Goal: Task Accomplishment & Management: Complete application form

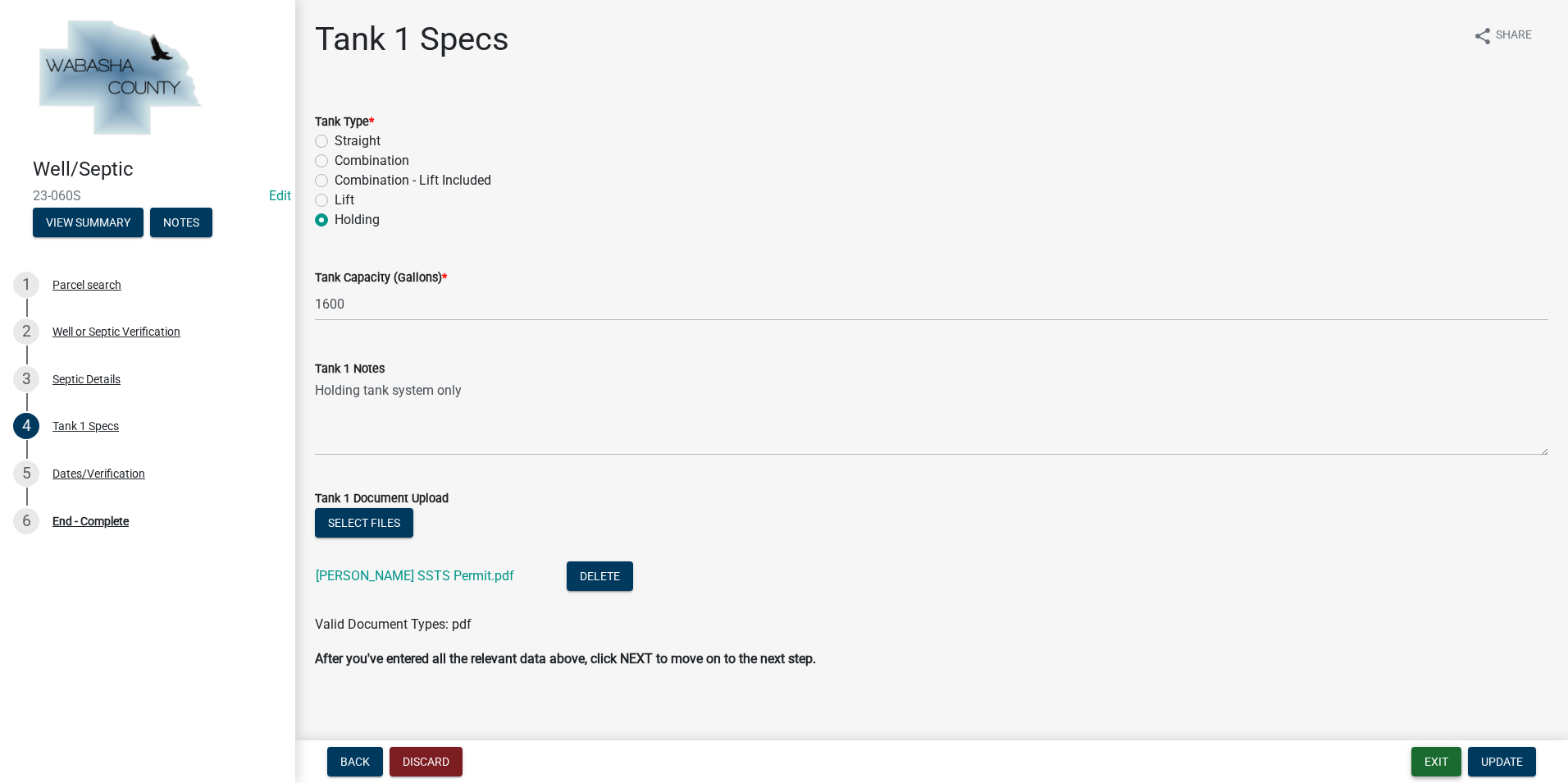
click at [1443, 756] on button "Exit" at bounding box center [1437, 761] width 50 height 29
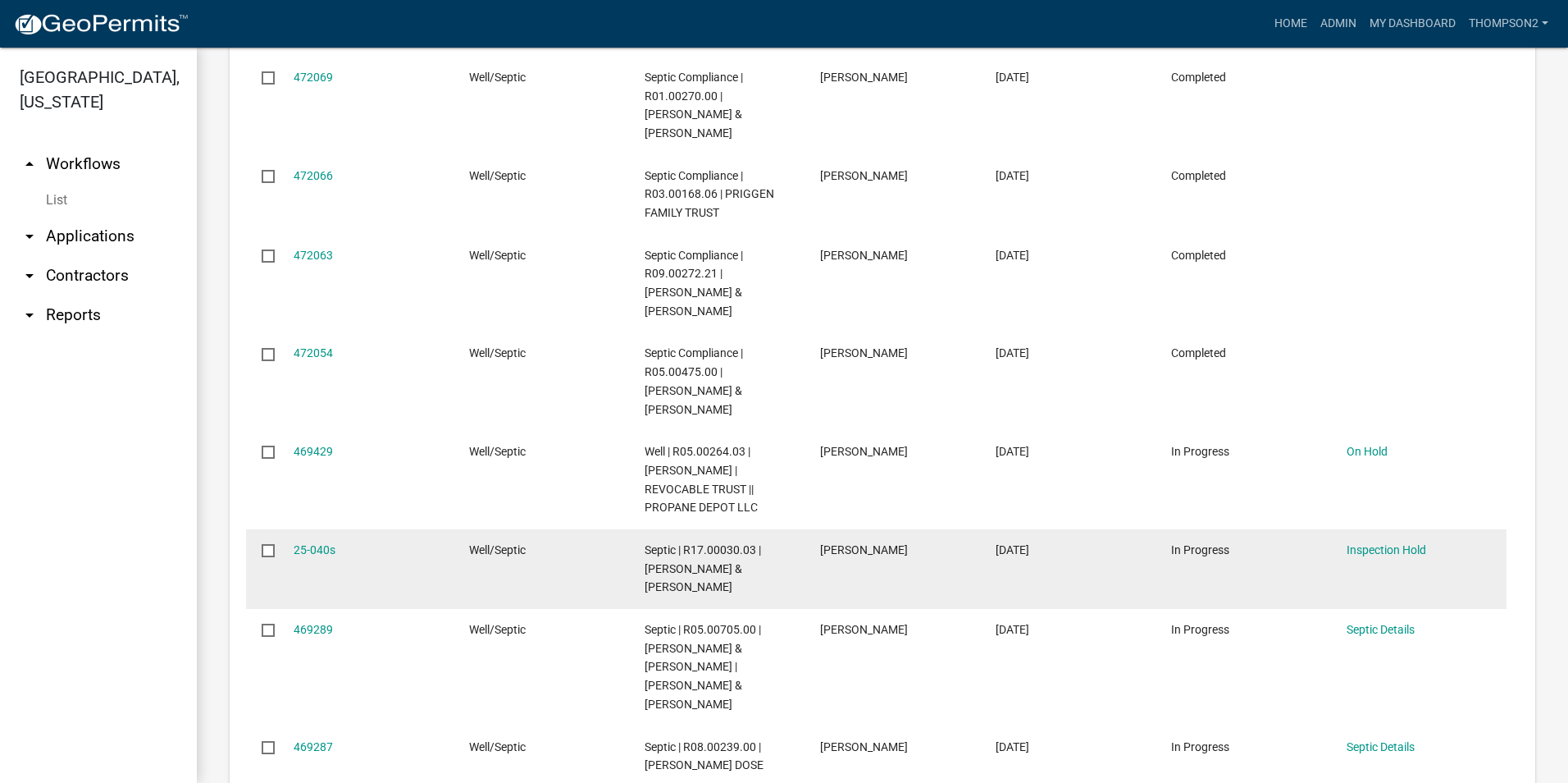
scroll to position [1969, 0]
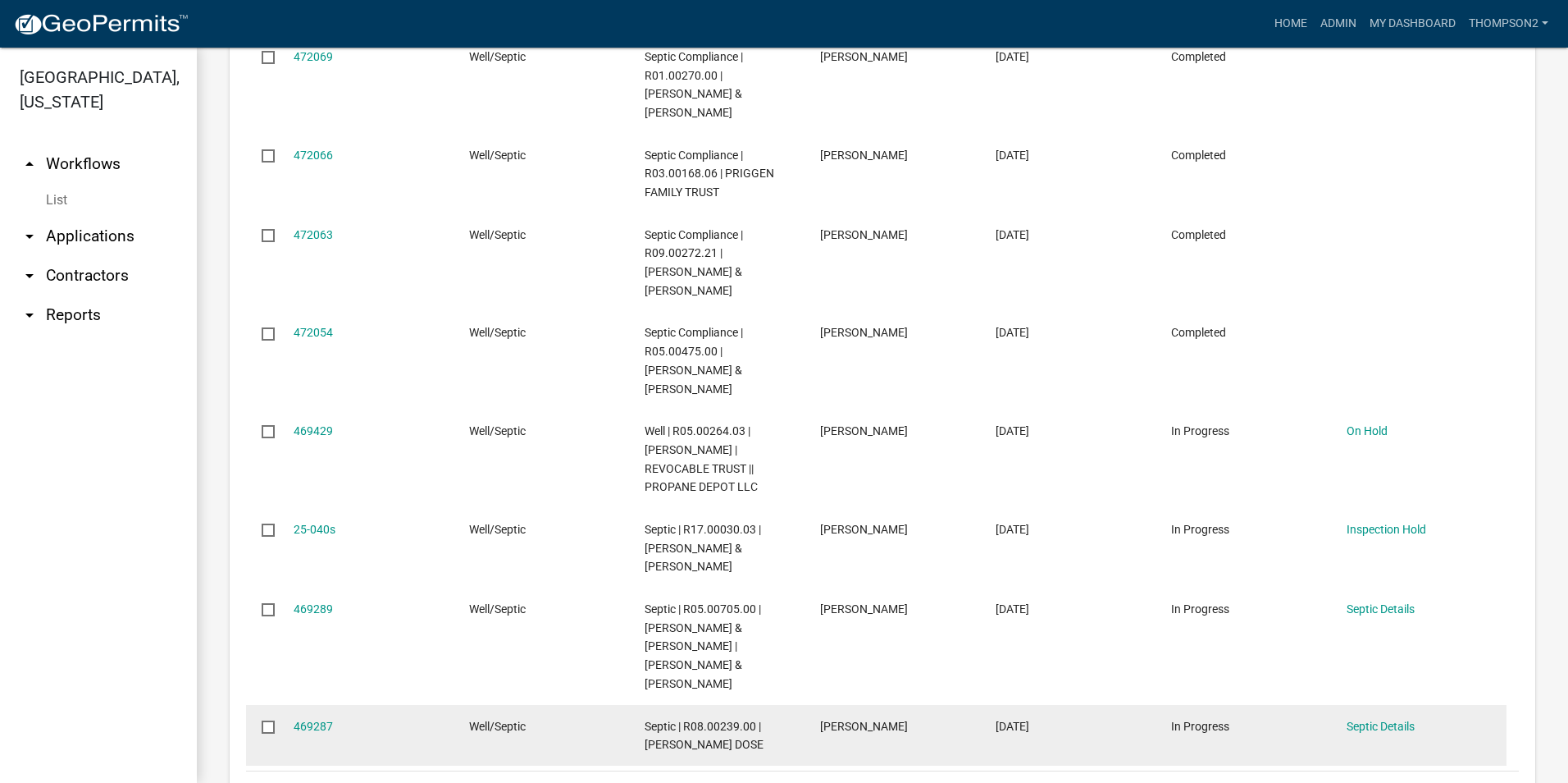
click at [289, 705] on datatable-body-cell "469287" at bounding box center [364, 735] width 176 height 61
click at [292, 705] on datatable-body-cell "469287" at bounding box center [364, 735] width 176 height 61
drag, startPoint x: 292, startPoint y: 631, endPoint x: 325, endPoint y: 632, distance: 33.0
click at [325, 720] on link "469287" at bounding box center [313, 726] width 39 height 13
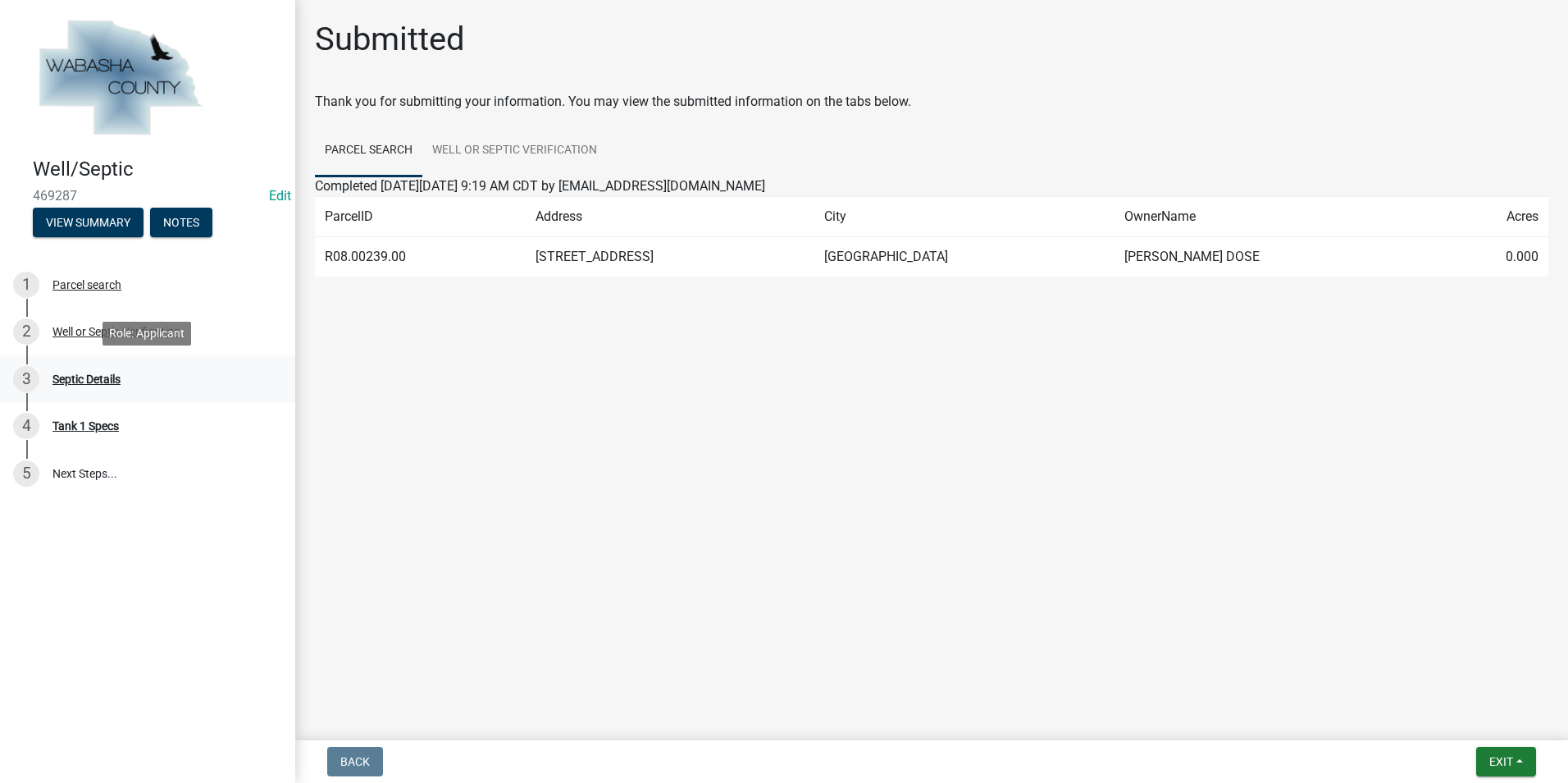
click at [107, 380] on div "Septic Details" at bounding box center [87, 379] width 68 height 12
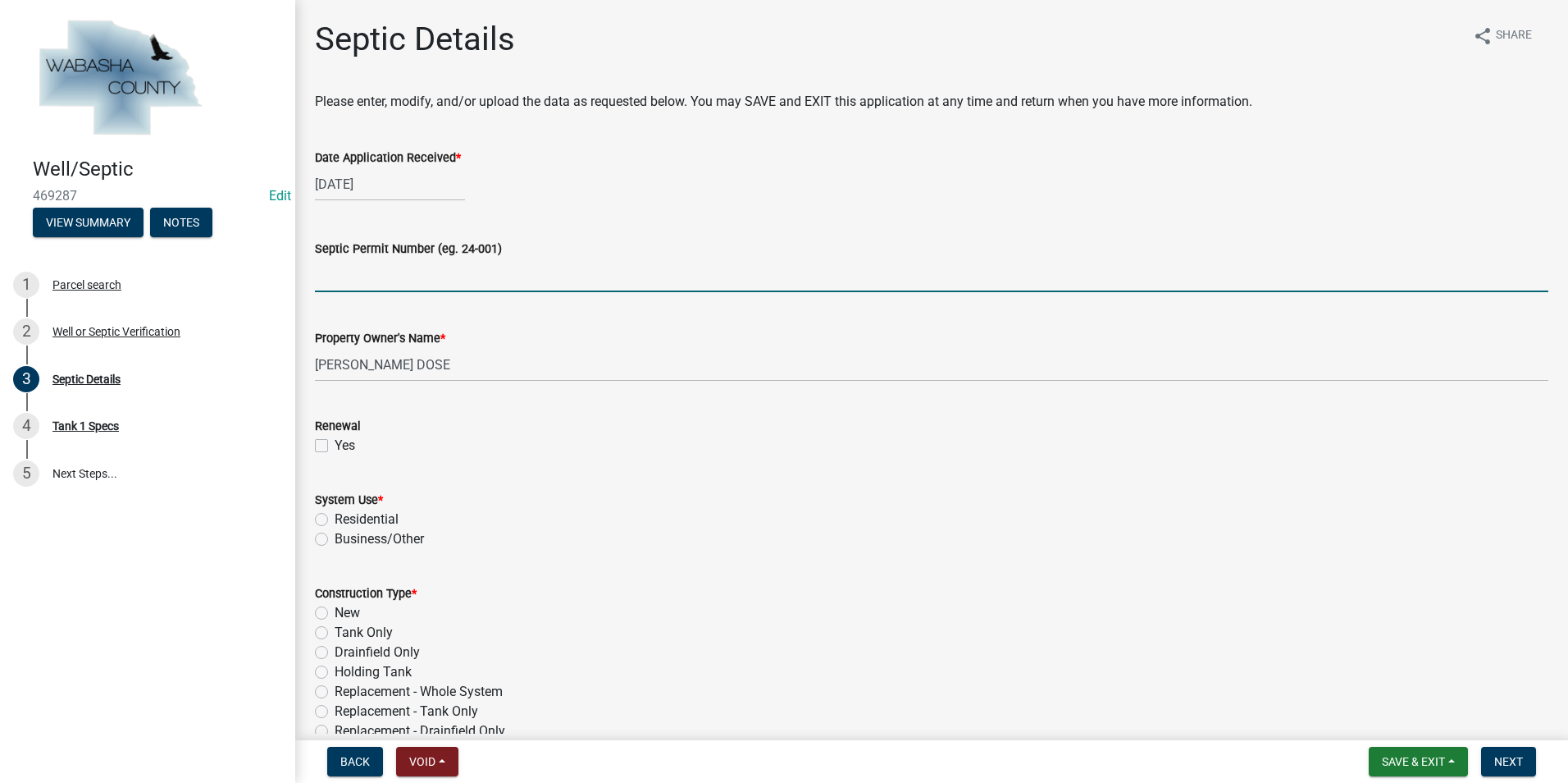
click at [332, 269] on input "Septic Permit Number (eg. 24-001)" at bounding box center [932, 275] width 1234 height 33
click at [397, 278] on input "Septic Permit Number (eg. 24-001)" at bounding box center [932, 275] width 1234 height 33
type input "25-041s"
click at [284, 195] on link "Edit" at bounding box center [279, 196] width 22 height 16
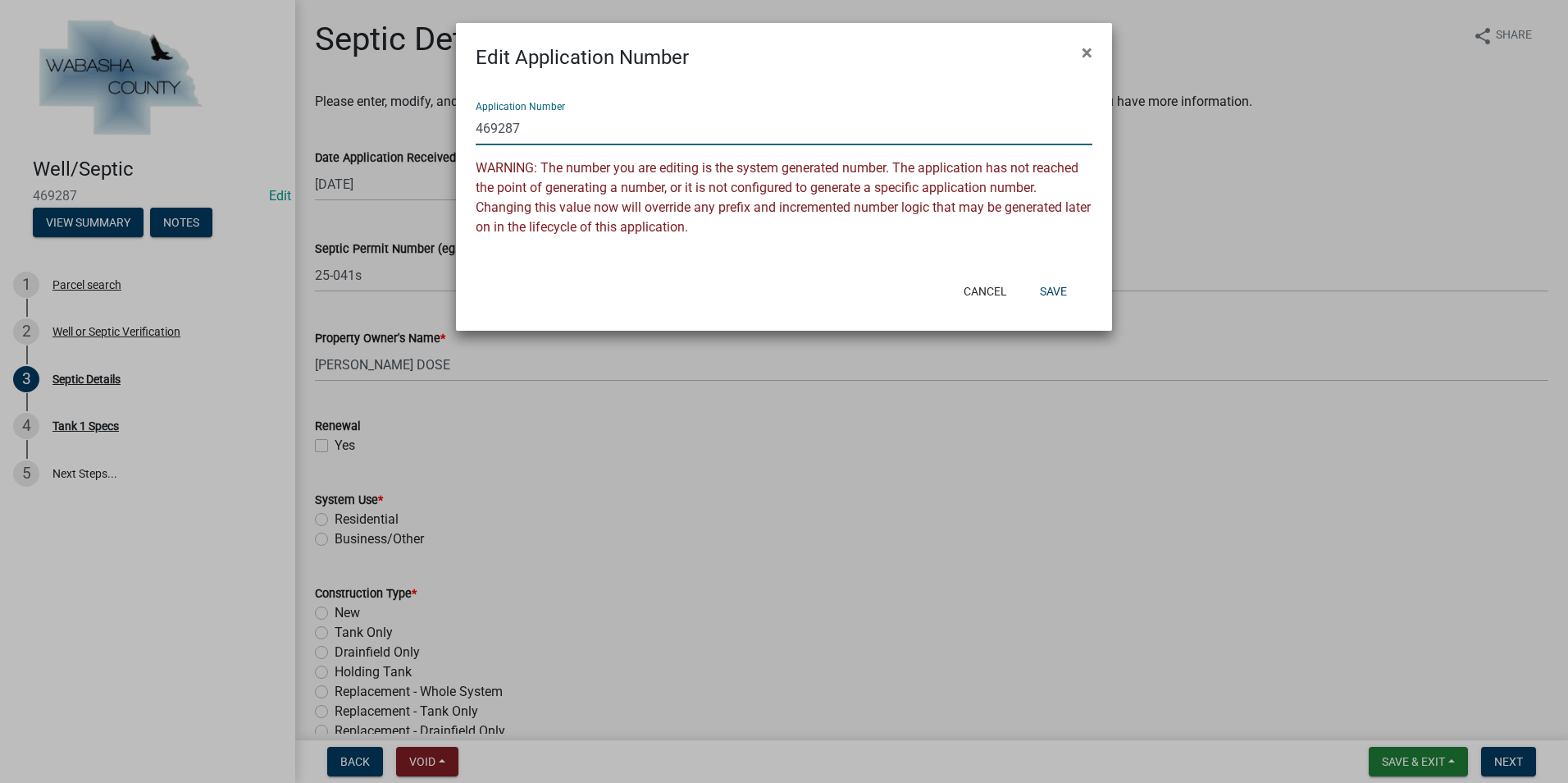
drag, startPoint x: 522, startPoint y: 128, endPoint x: 471, endPoint y: 121, distance: 51.5
click at [471, 121] on div "Application Number 469287 WARNING: The number you are editing is the system gen…" at bounding box center [784, 171] width 656 height 198
type input "25-041s"
click at [1052, 290] on button "Save" at bounding box center [1053, 290] width 53 height 29
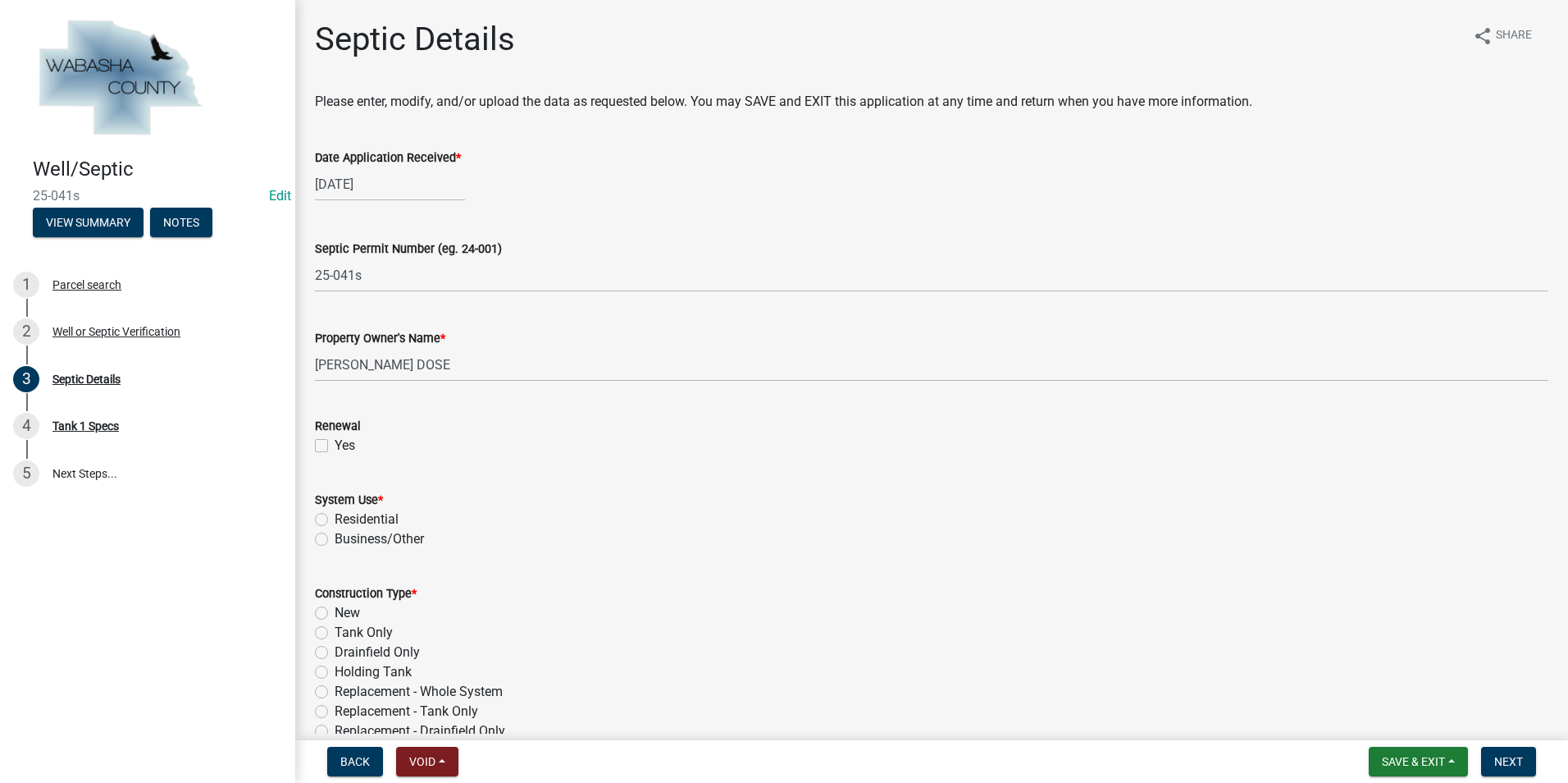
click at [334, 520] on label "Residential" at bounding box center [366, 519] width 64 height 20
click at [334, 520] on input "Residential" at bounding box center [339, 514] width 11 height 11
radio input "true"
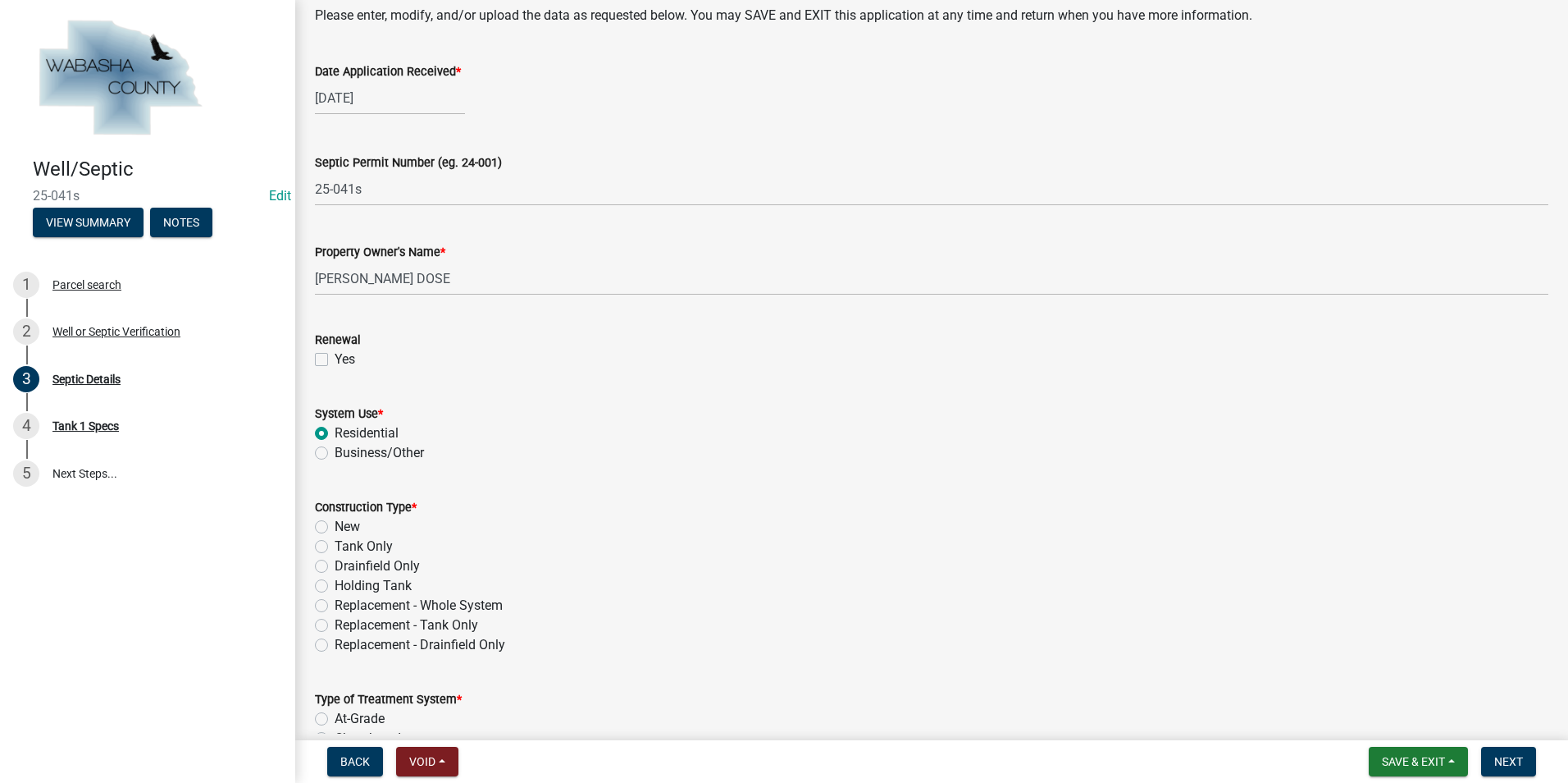
scroll to position [164, 0]
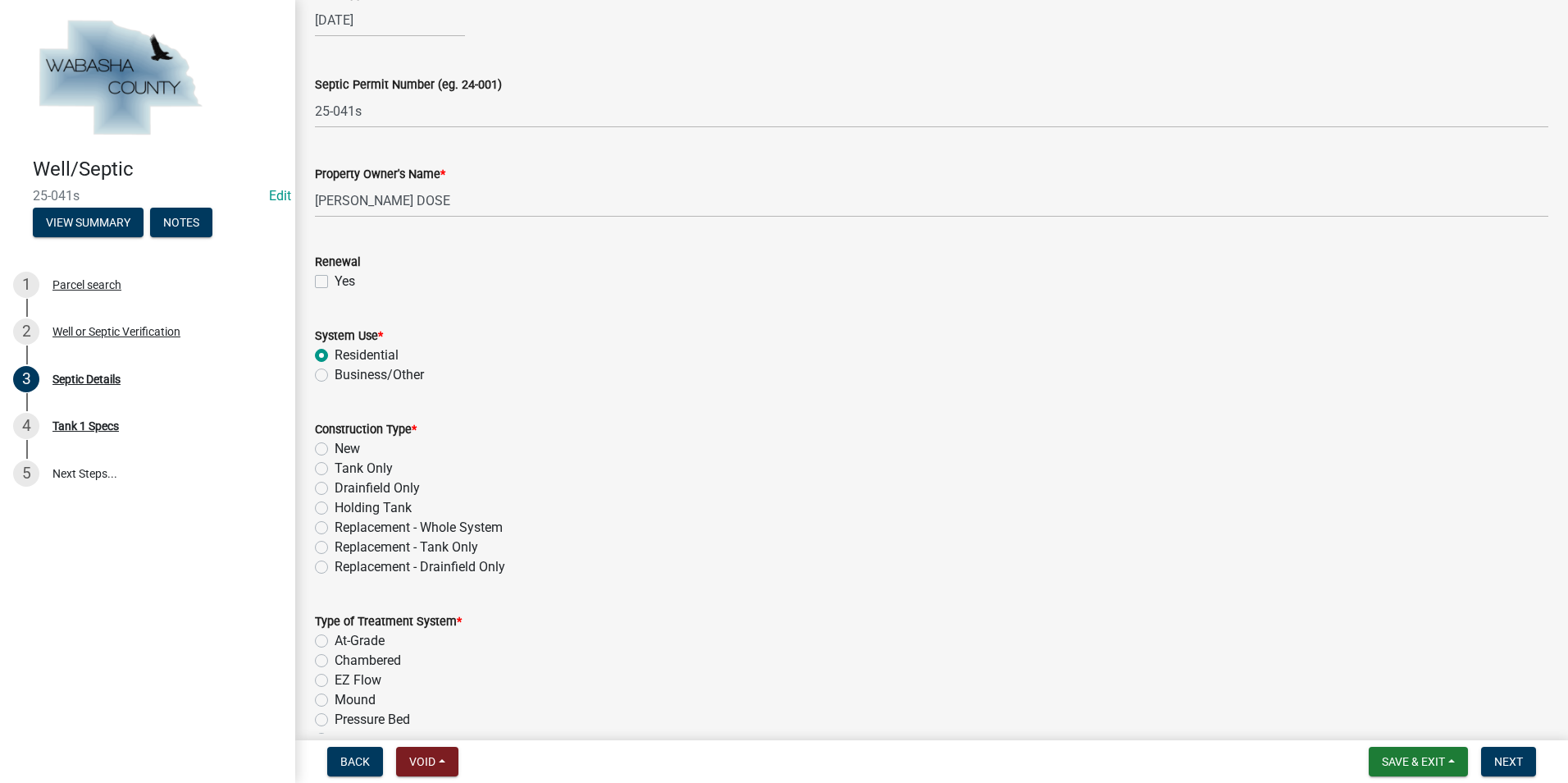
click at [334, 531] on label "Replacement - Whole System" at bounding box center [418, 528] width 168 height 20
click at [334, 528] on input "Replacement - Whole System" at bounding box center [339, 523] width 11 height 11
radio input "true"
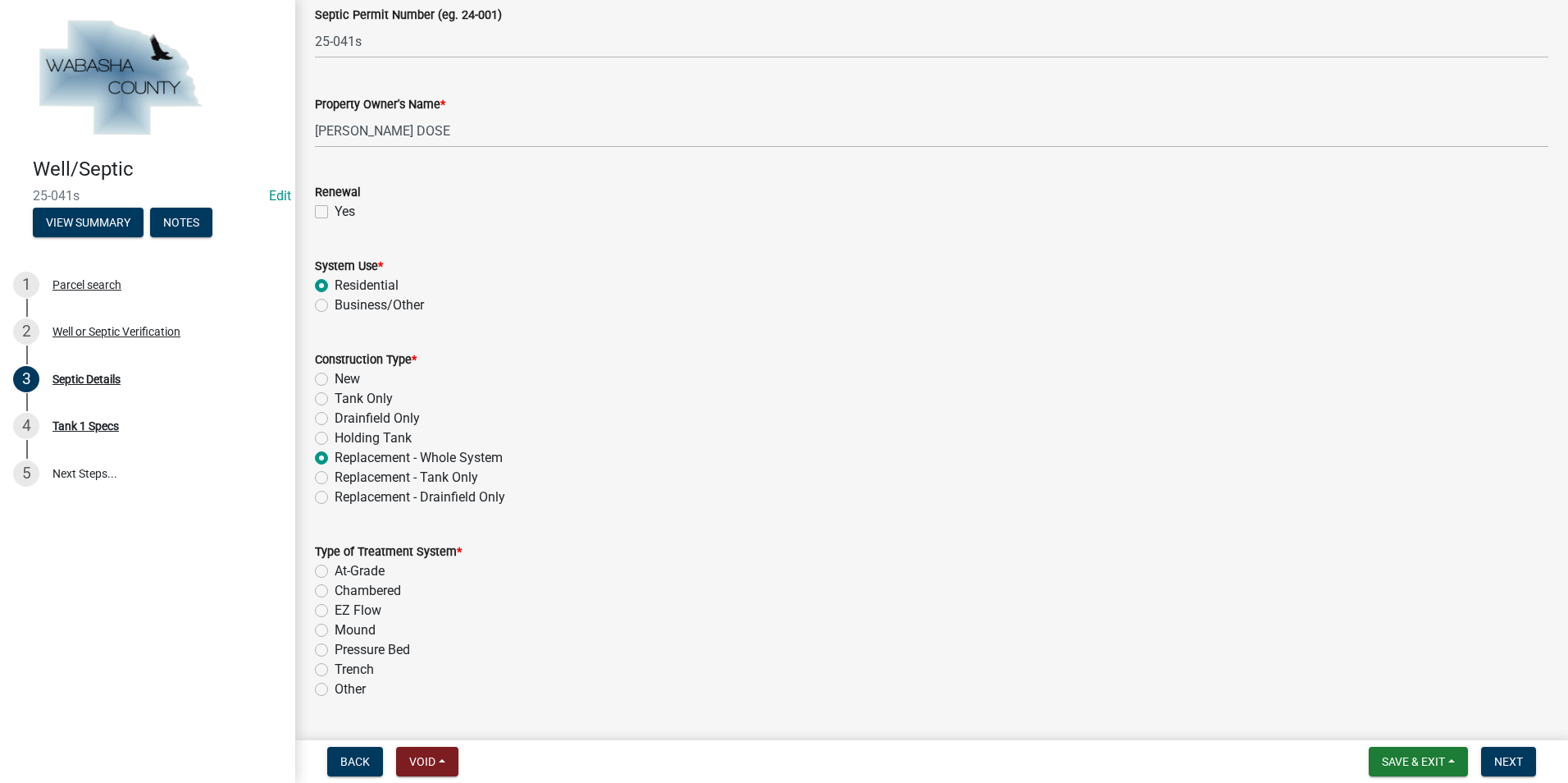
scroll to position [328, 0]
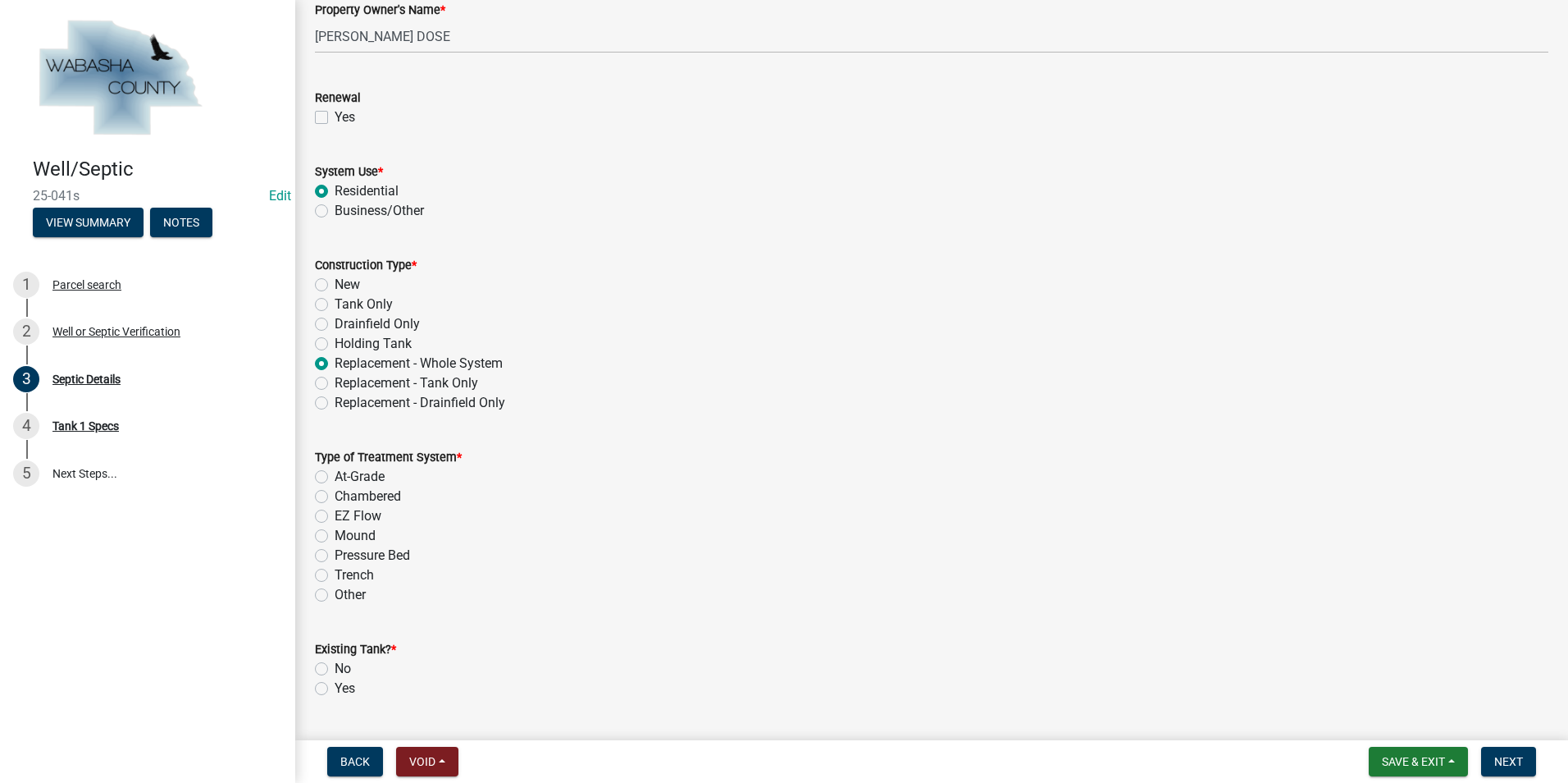
click at [334, 556] on label "Pressure Bed" at bounding box center [372, 556] width 76 height 20
click at [334, 556] on input "Pressure Bed" at bounding box center [339, 551] width 11 height 11
radio input "true"
click at [334, 671] on label "No" at bounding box center [343, 669] width 17 height 20
click at [334, 670] on input "No" at bounding box center [339, 664] width 11 height 11
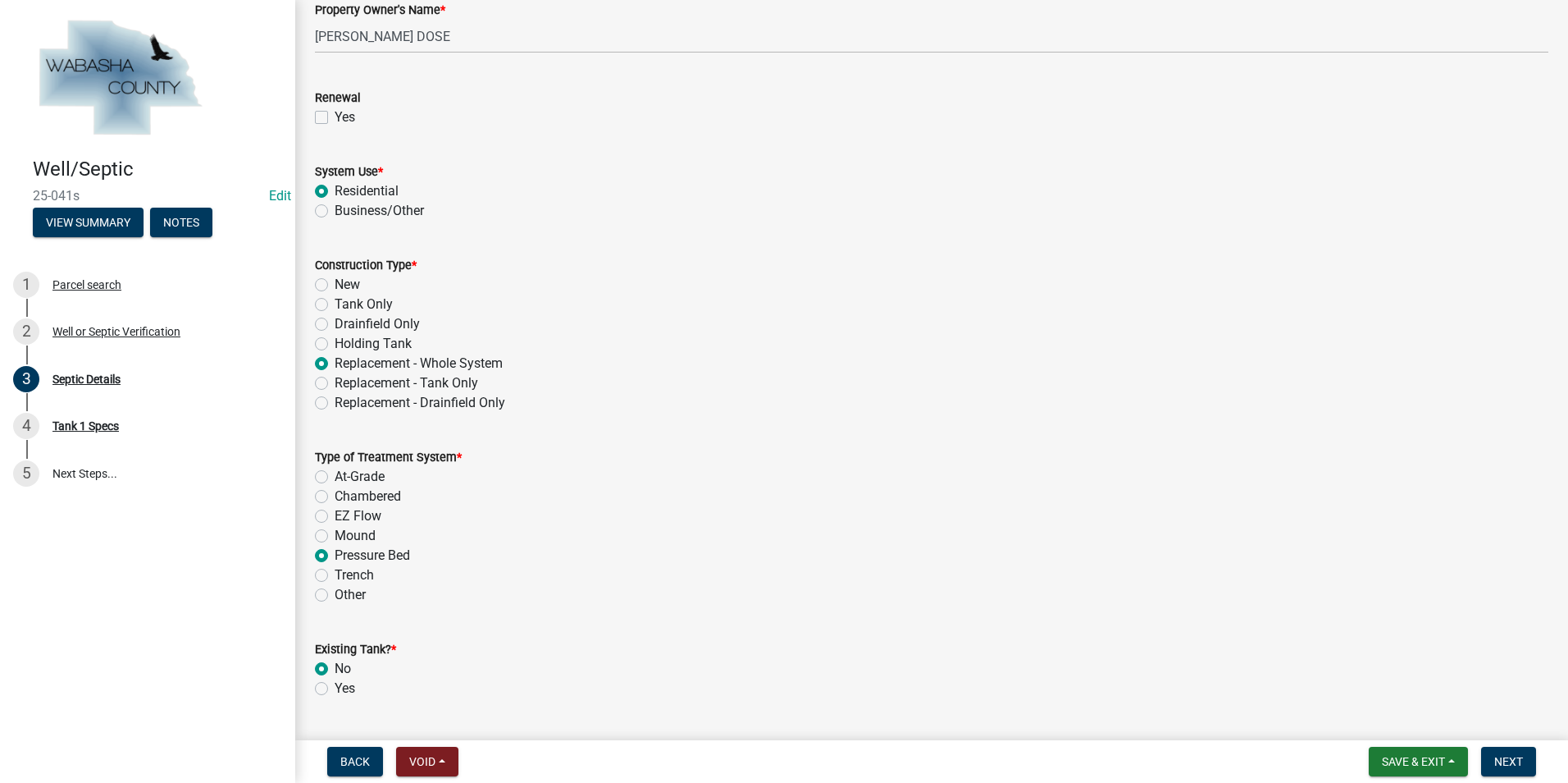
radio input "true"
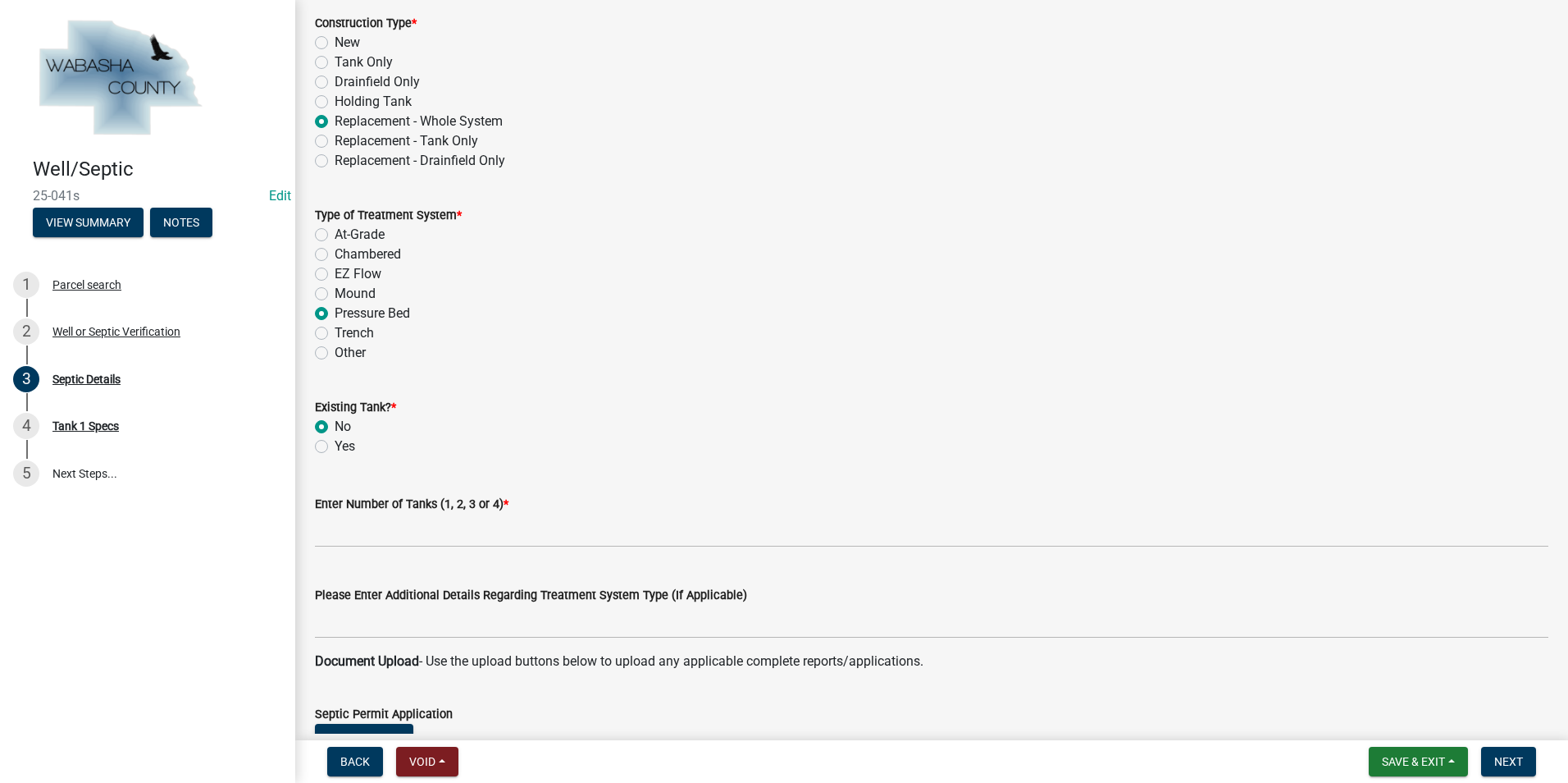
scroll to position [574, 0]
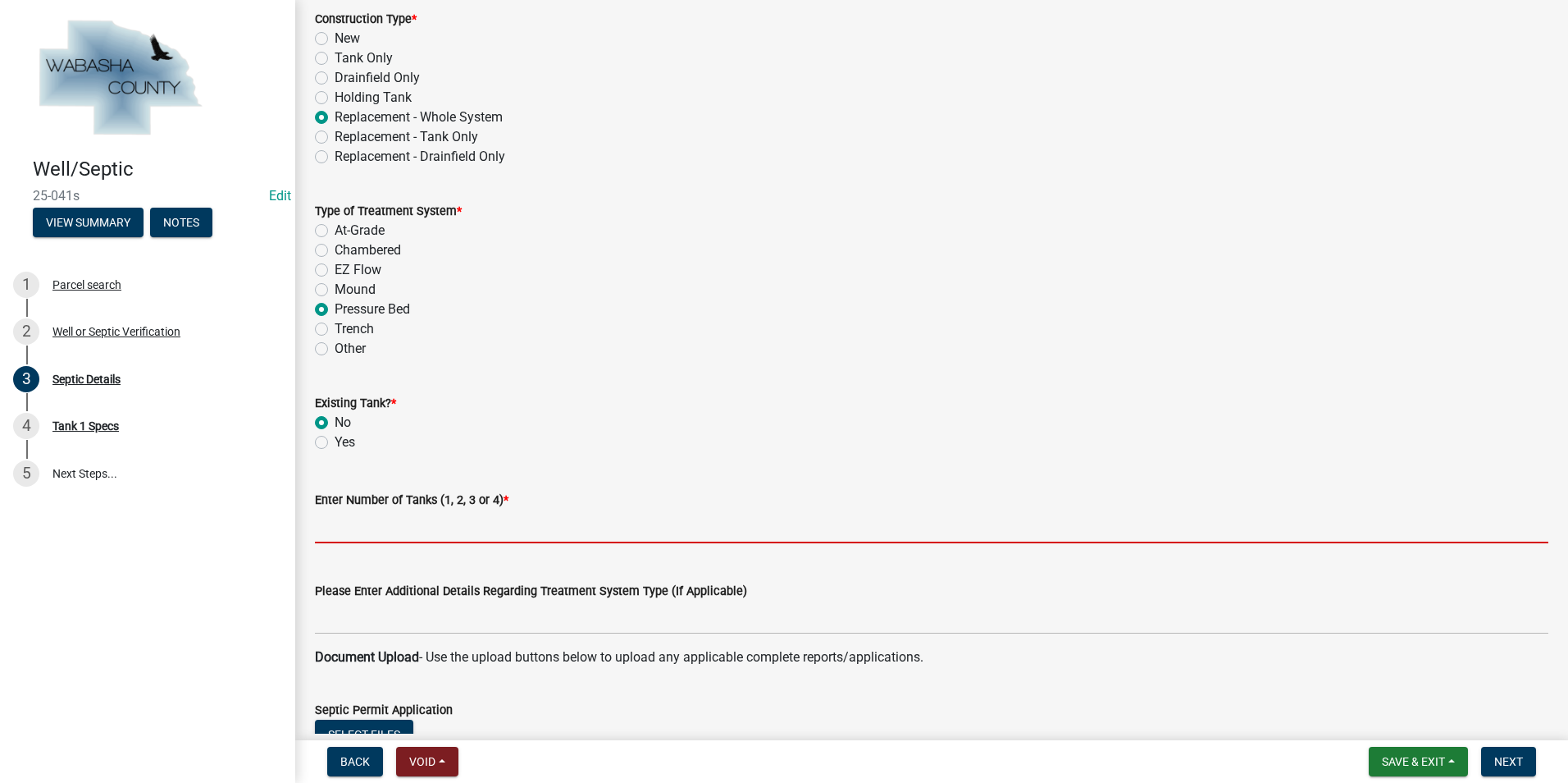
click at [345, 530] on input "text" at bounding box center [932, 526] width 1234 height 33
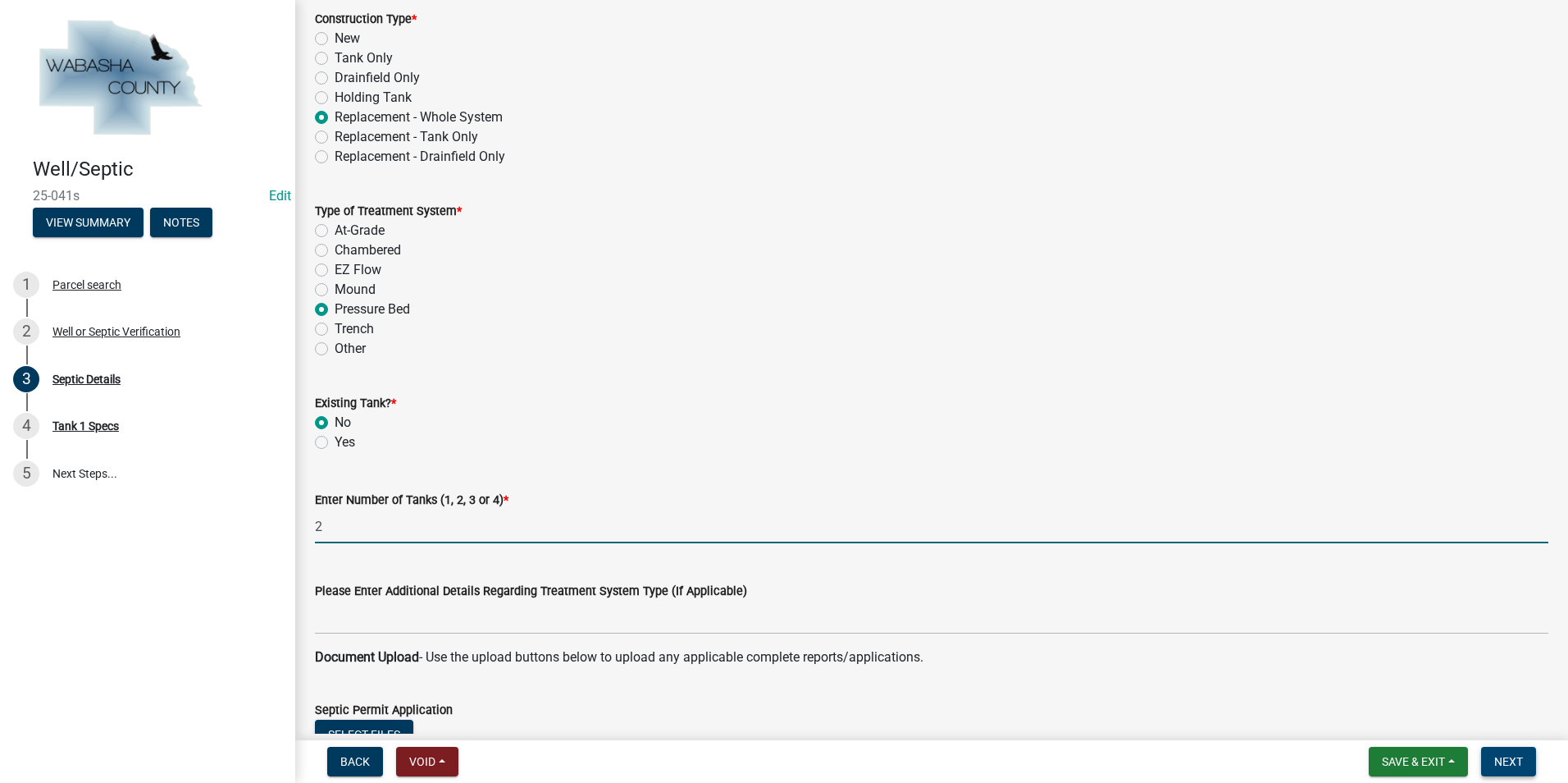
type input "2"
click at [1506, 761] on span "Next" at bounding box center [1508, 761] width 29 height 13
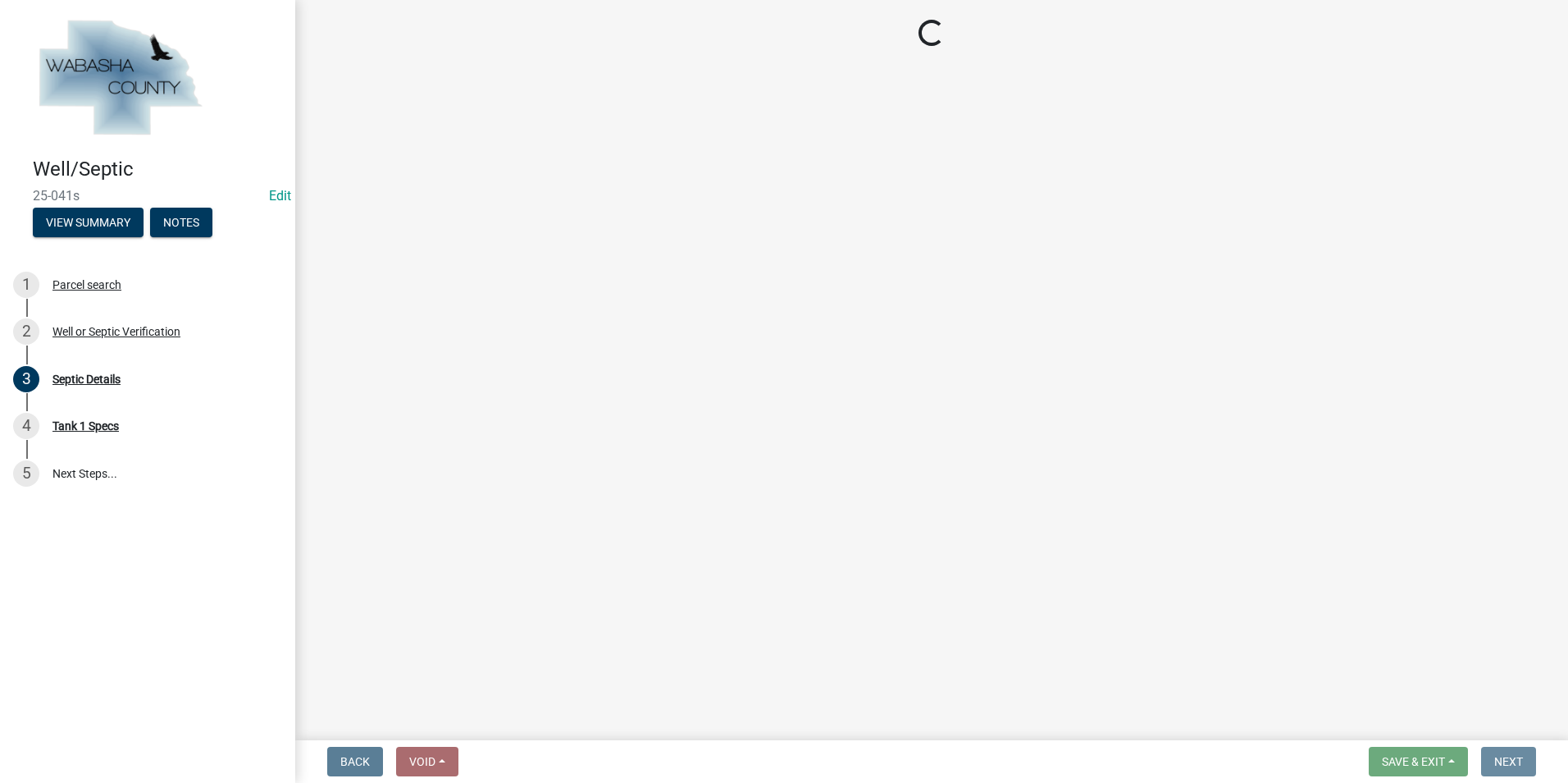
scroll to position [0, 0]
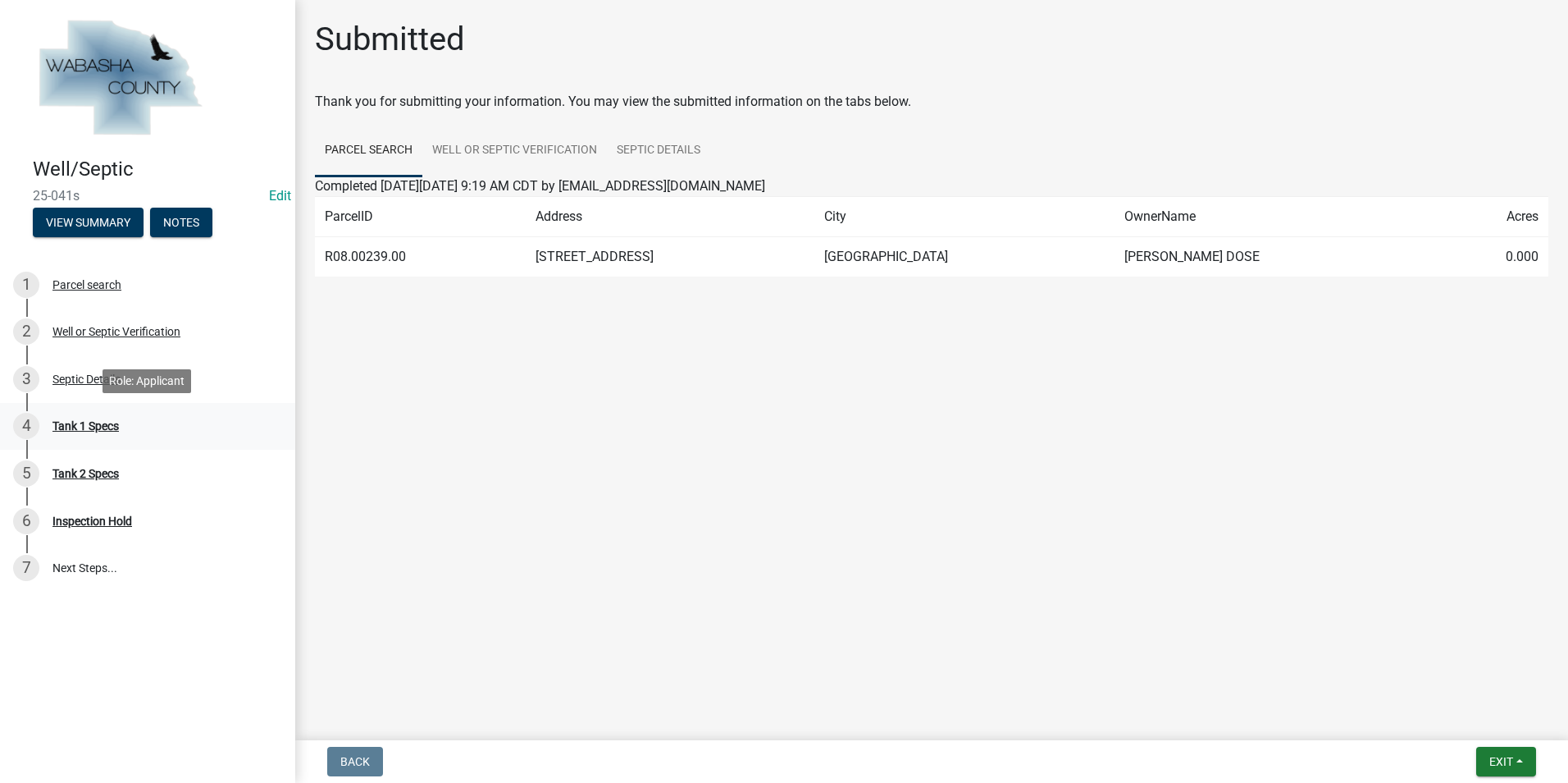
click at [102, 432] on div "Tank 1 Specs" at bounding box center [86, 426] width 67 height 12
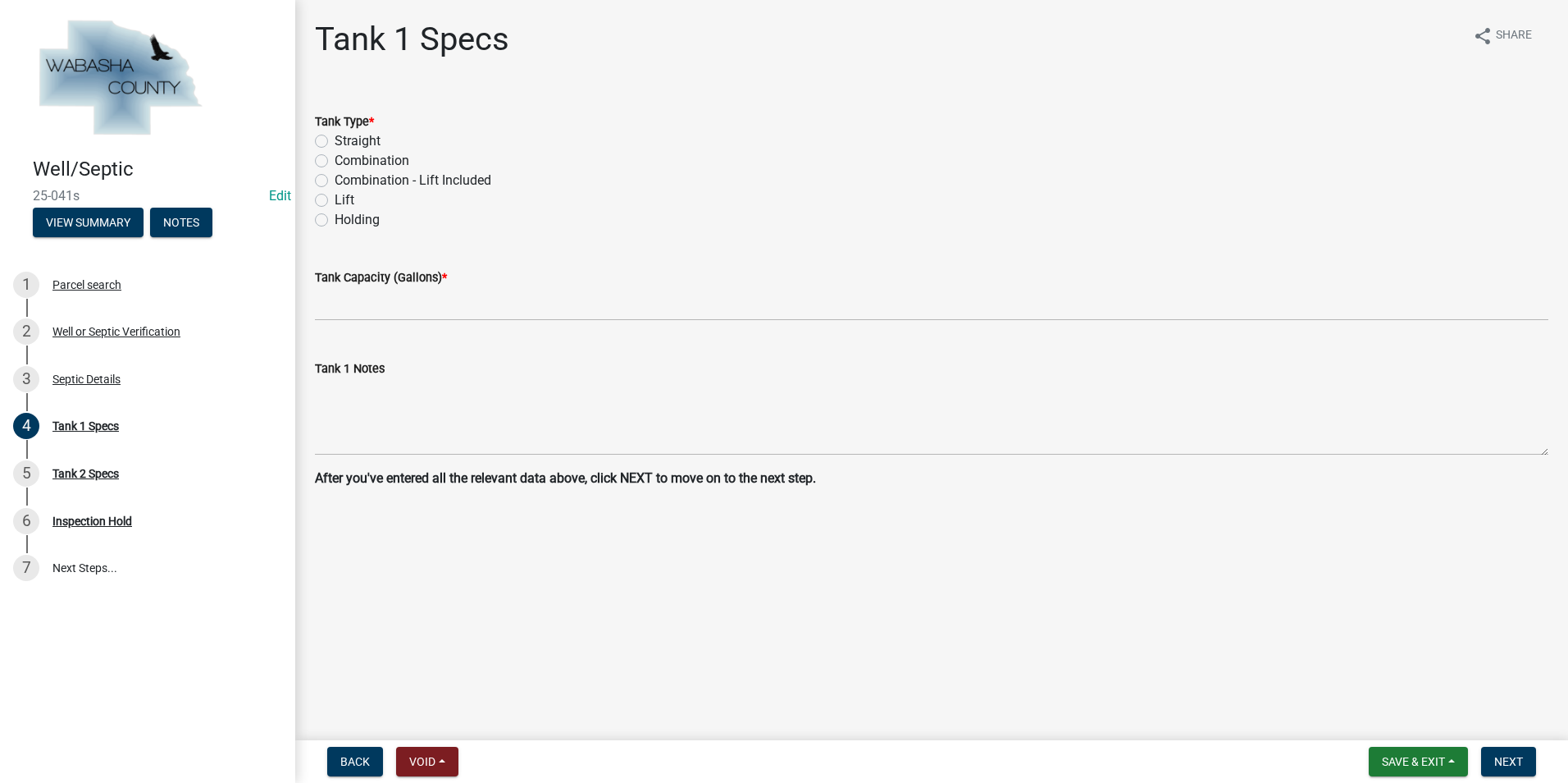
click at [334, 145] on label "Straight" at bounding box center [357, 141] width 46 height 20
click at [334, 142] on input "Straight" at bounding box center [339, 136] width 11 height 11
radio input "true"
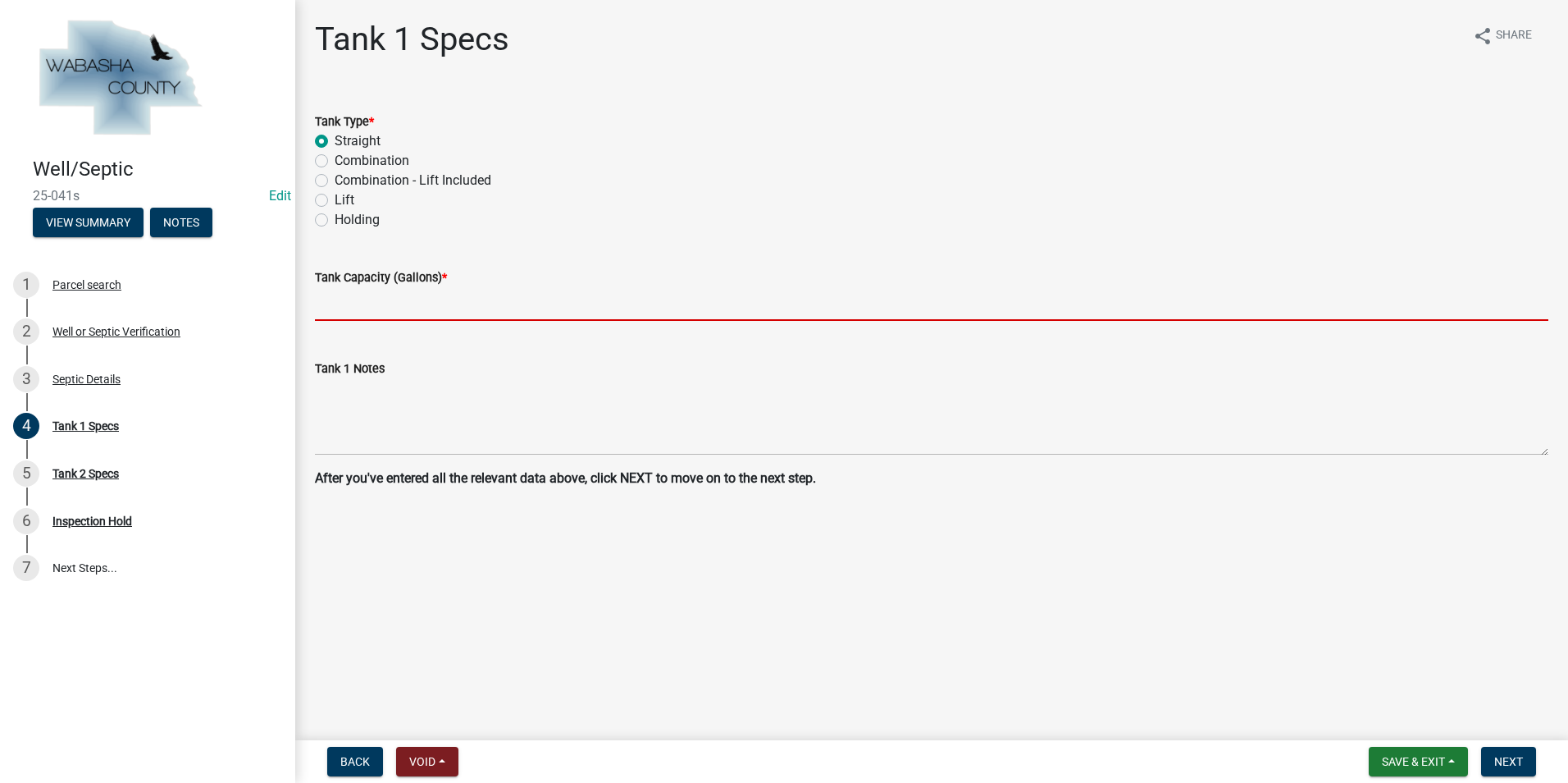
click at [344, 305] on input "text" at bounding box center [932, 304] width 1234 height 33
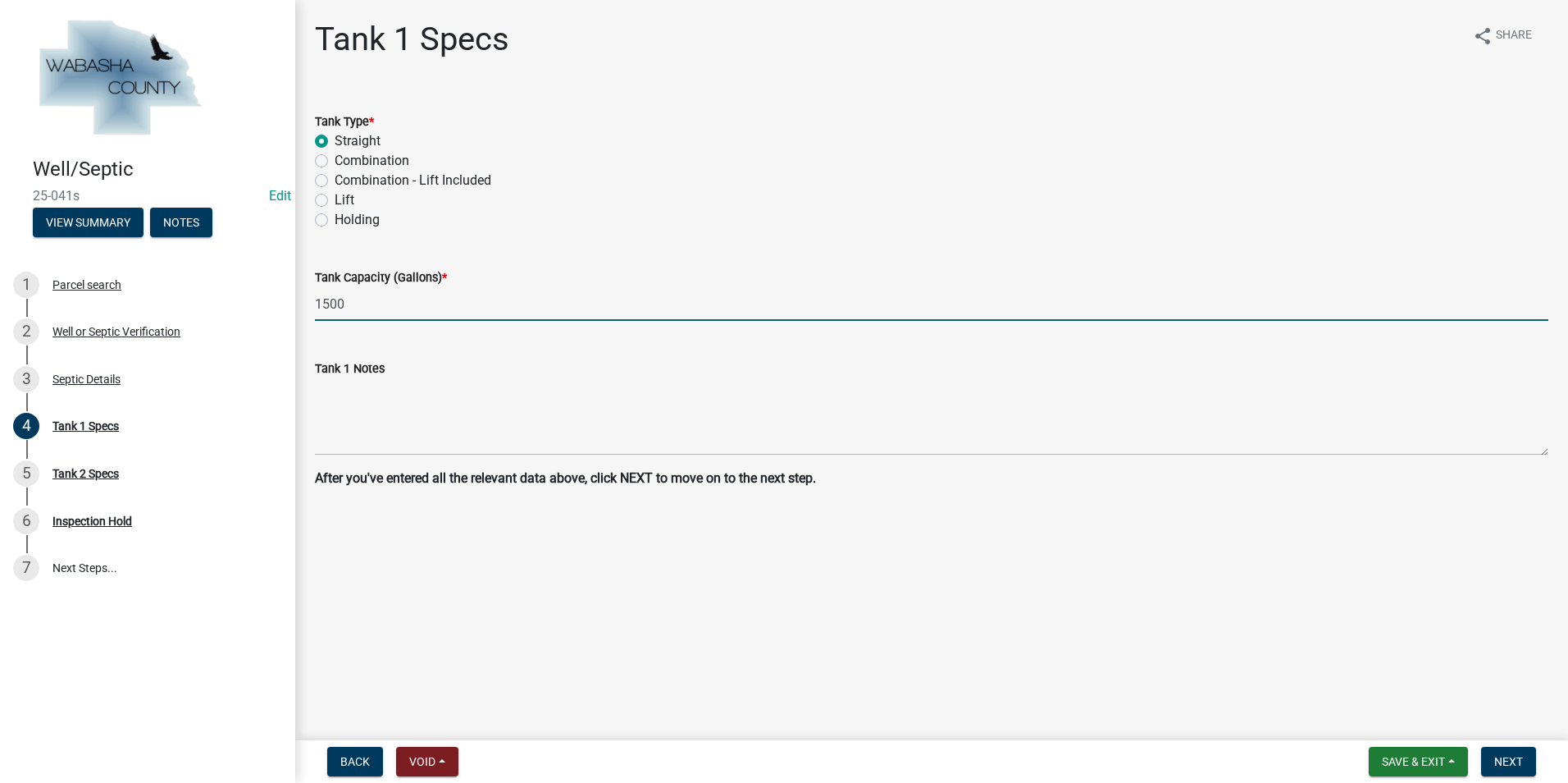
type input "1500"
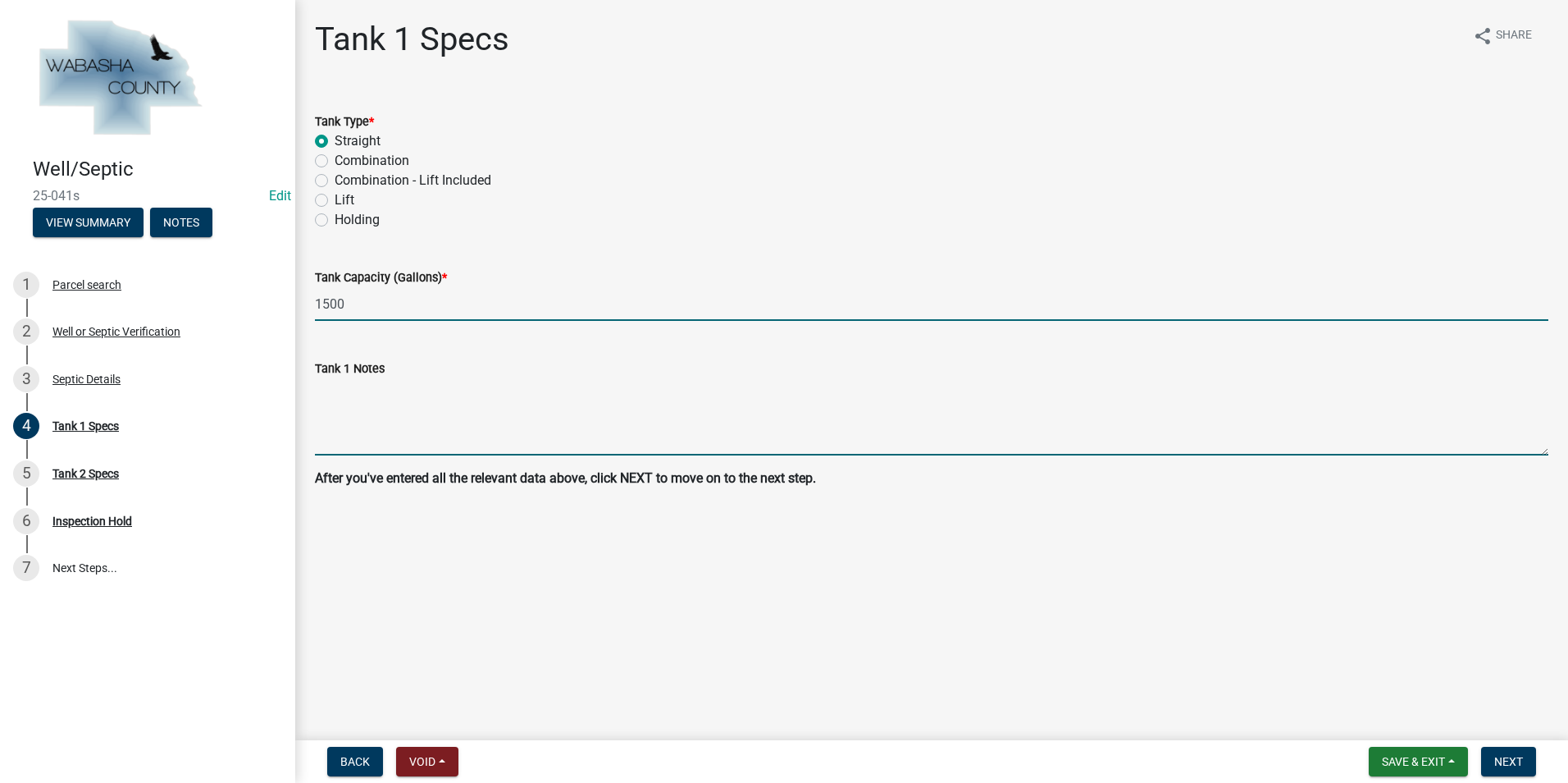
click at [327, 400] on textarea "Tank 1 Notes" at bounding box center [932, 417] width 1234 height 77
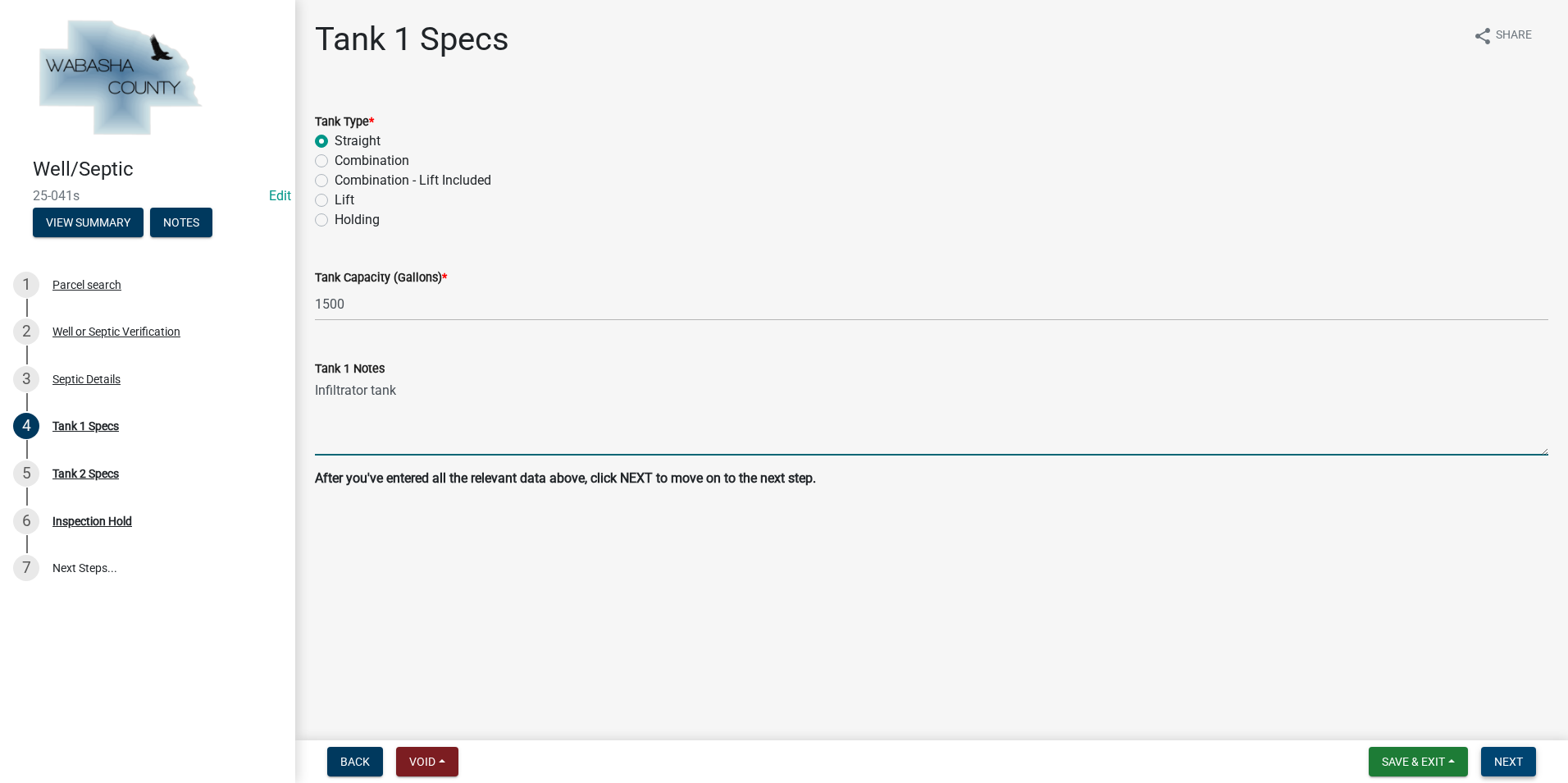
type textarea "Infiltrator tank"
click at [1506, 761] on span "Next" at bounding box center [1508, 761] width 29 height 13
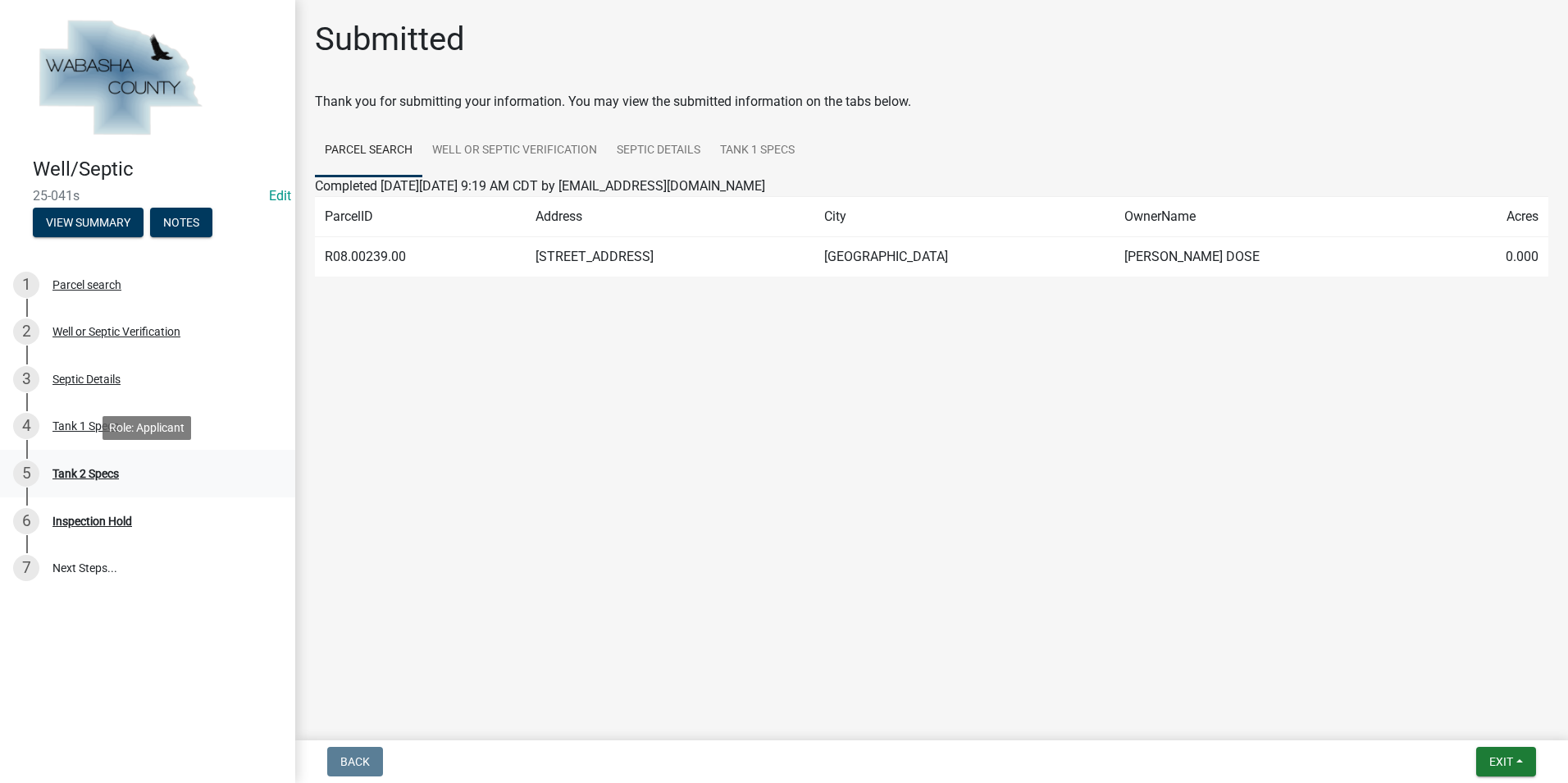
click at [113, 468] on div "Tank 2 Specs" at bounding box center [86, 473] width 67 height 12
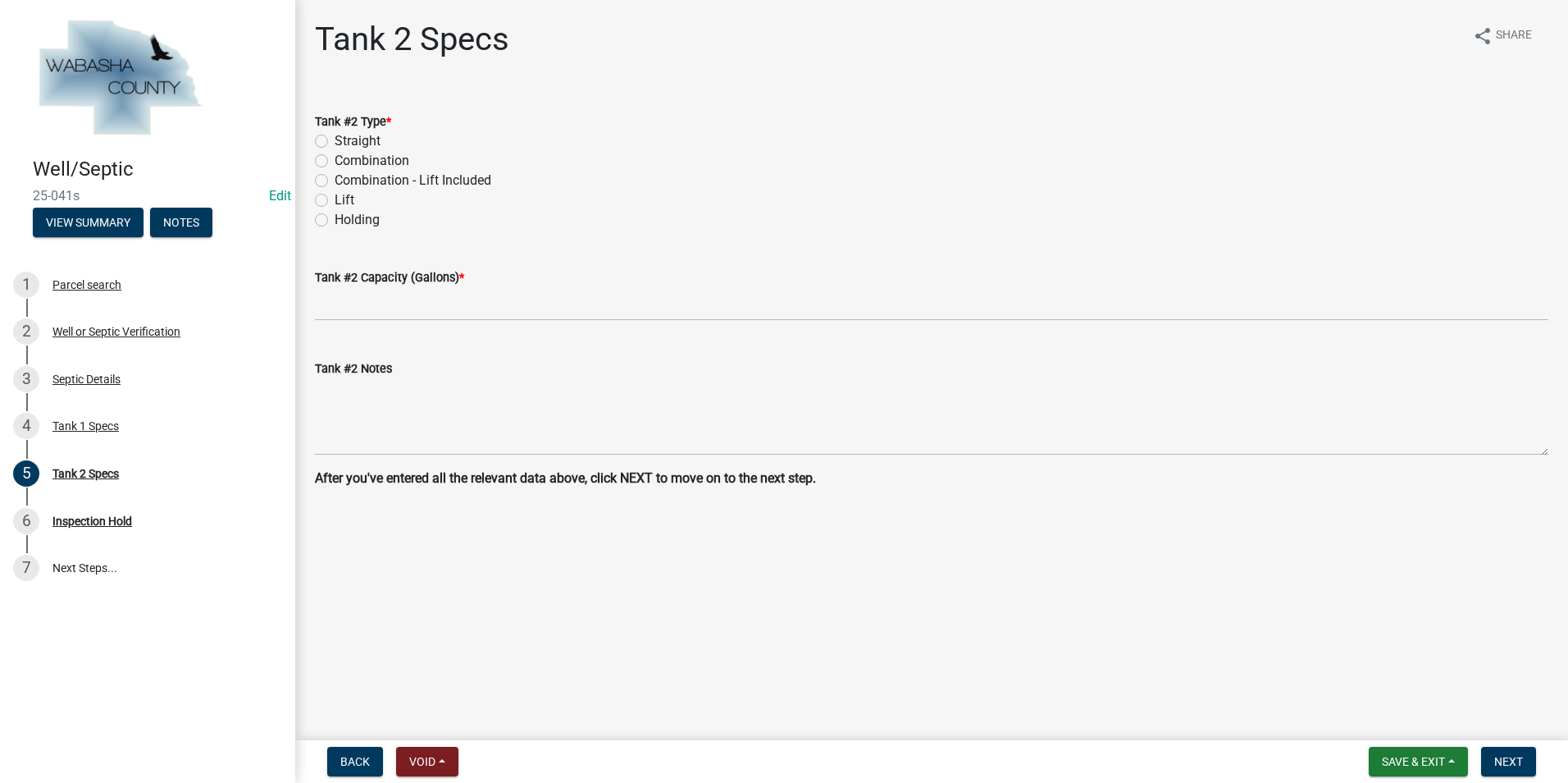
click at [334, 201] on label "Lift" at bounding box center [344, 201] width 20 height 20
click at [334, 201] on input "Lift" at bounding box center [339, 196] width 11 height 11
radio input "true"
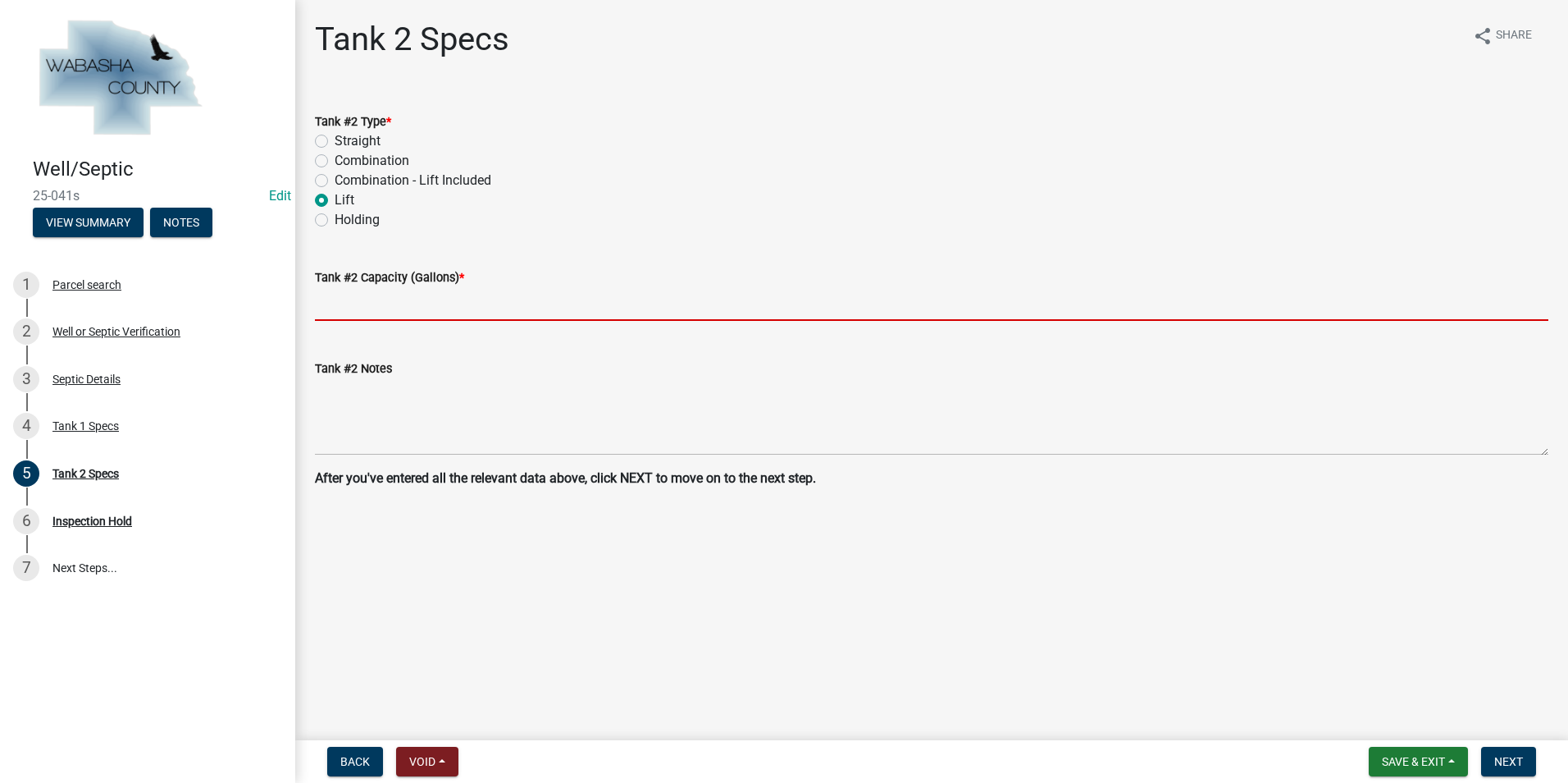
click at [331, 299] on input "text" at bounding box center [932, 304] width 1234 height 33
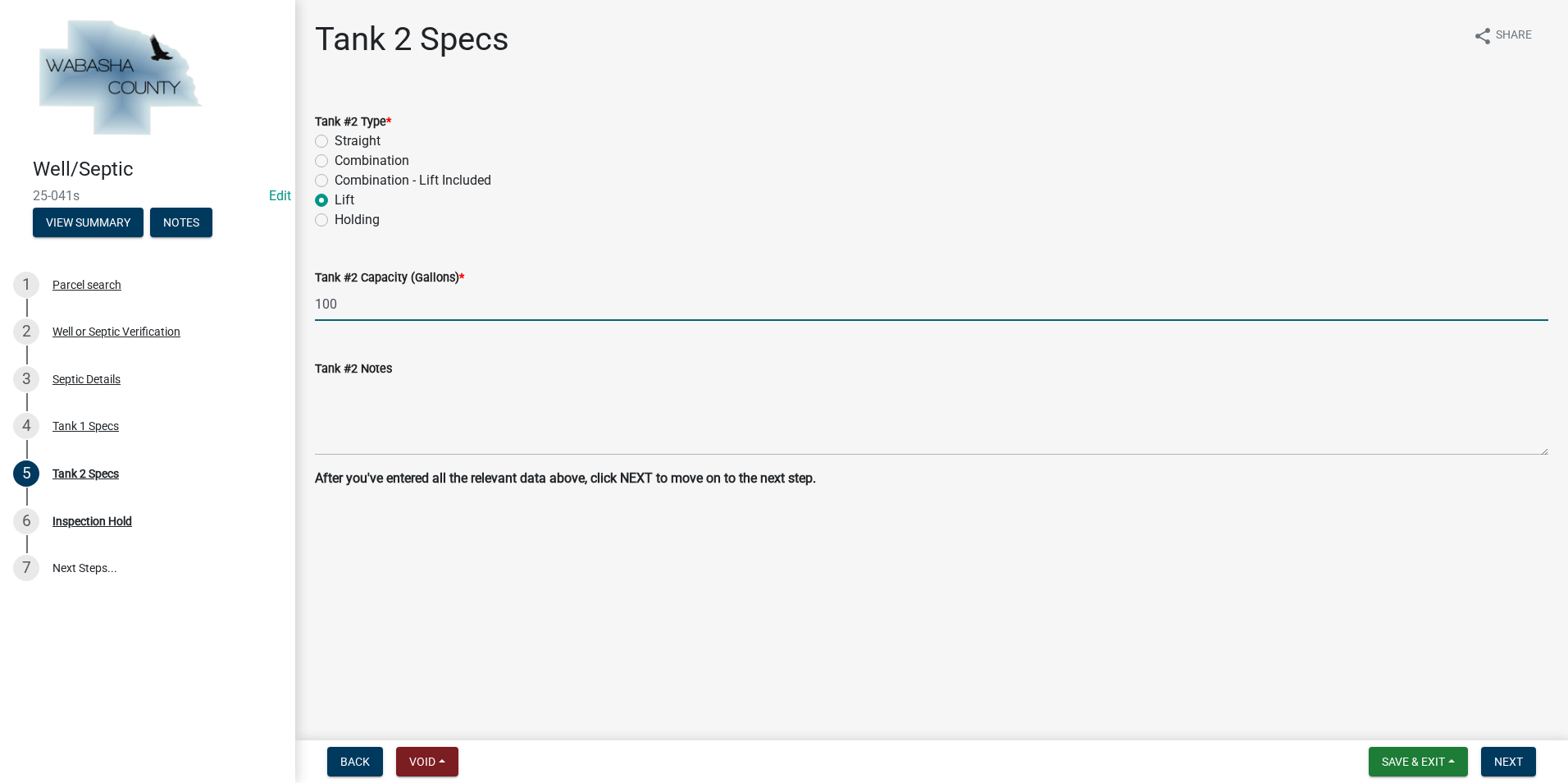
type input "100"
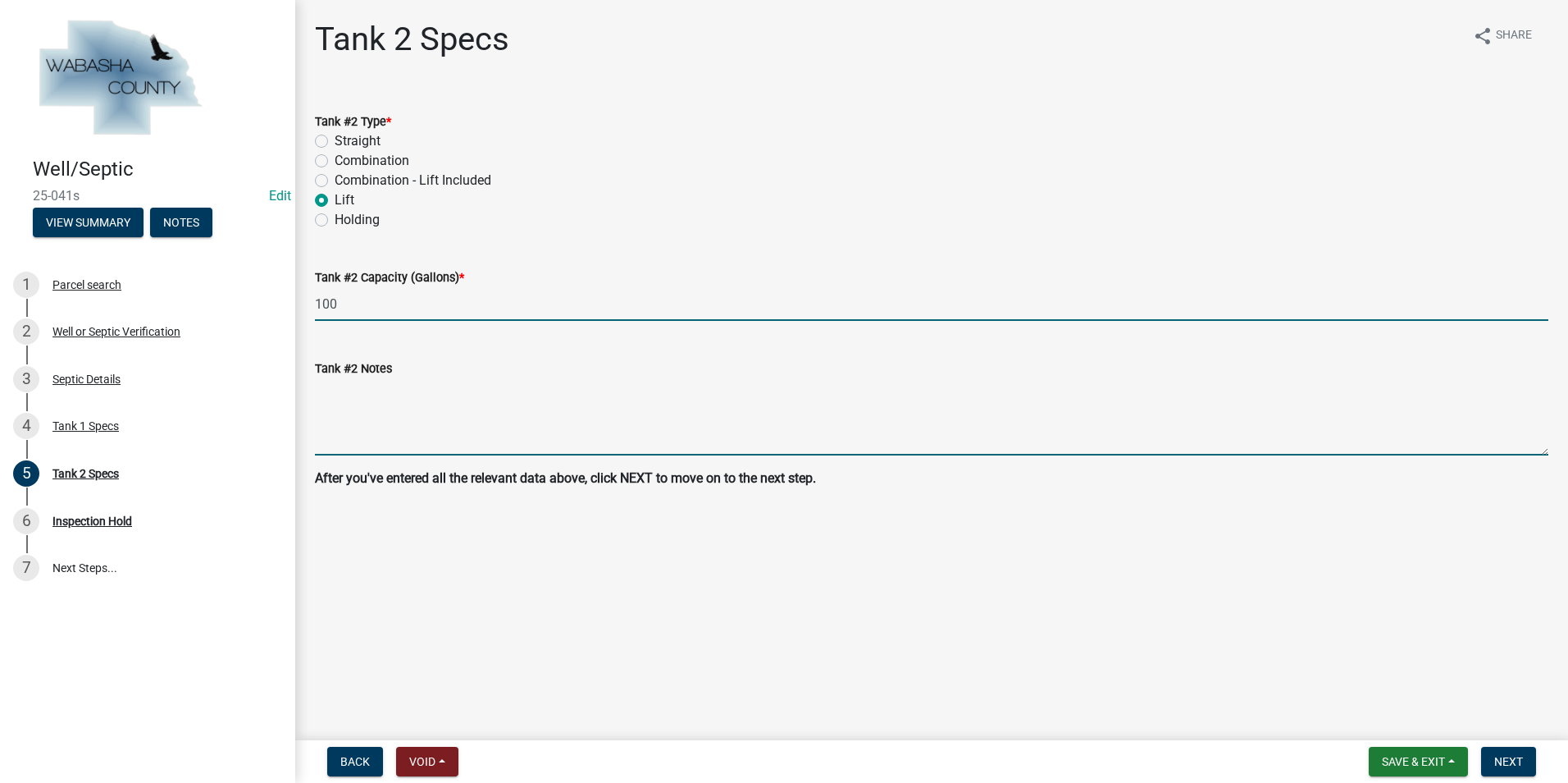
click at [343, 424] on textarea "Tank #2 Notes" at bounding box center [932, 417] width 1234 height 77
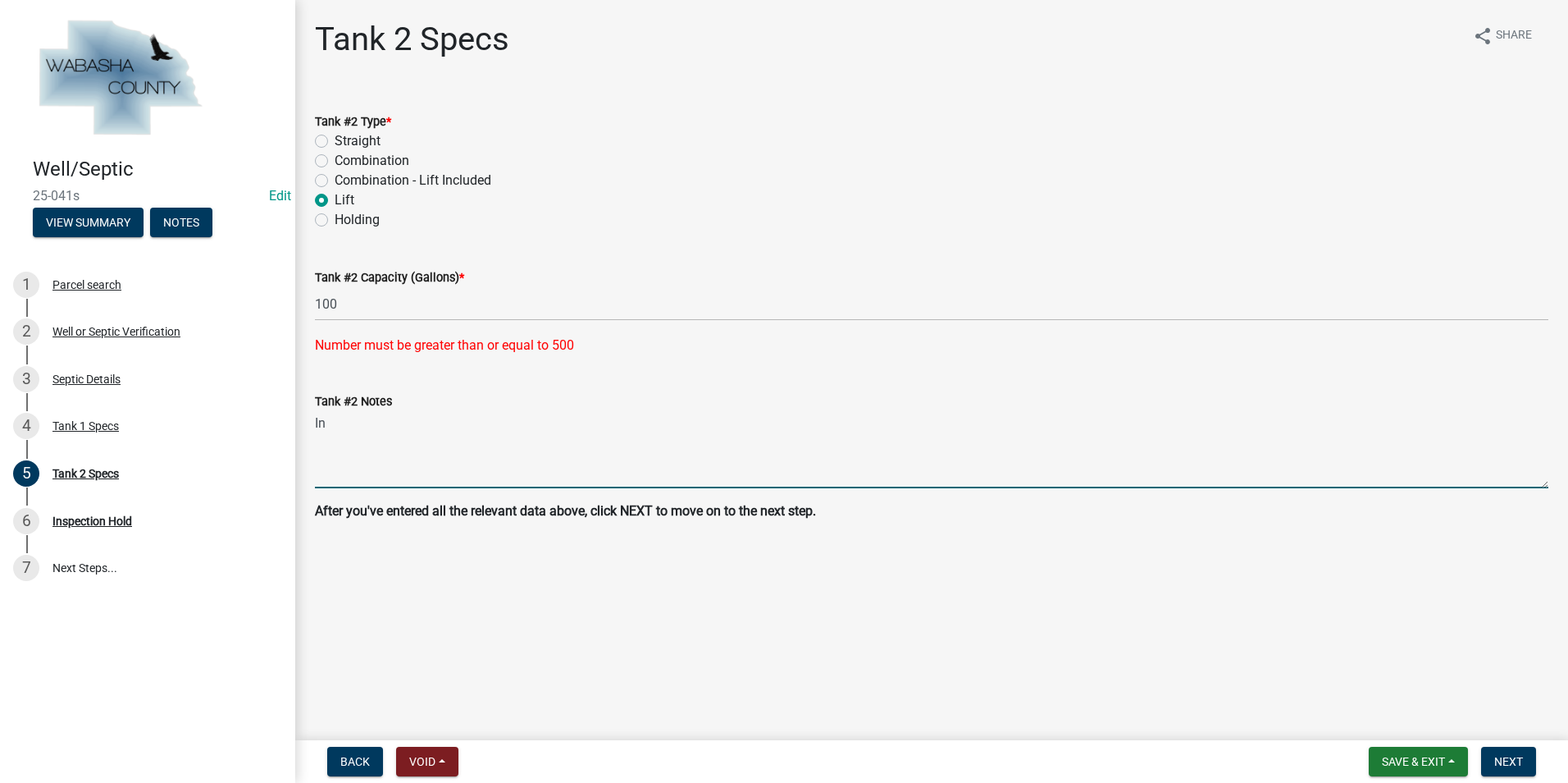
type textarea "In"
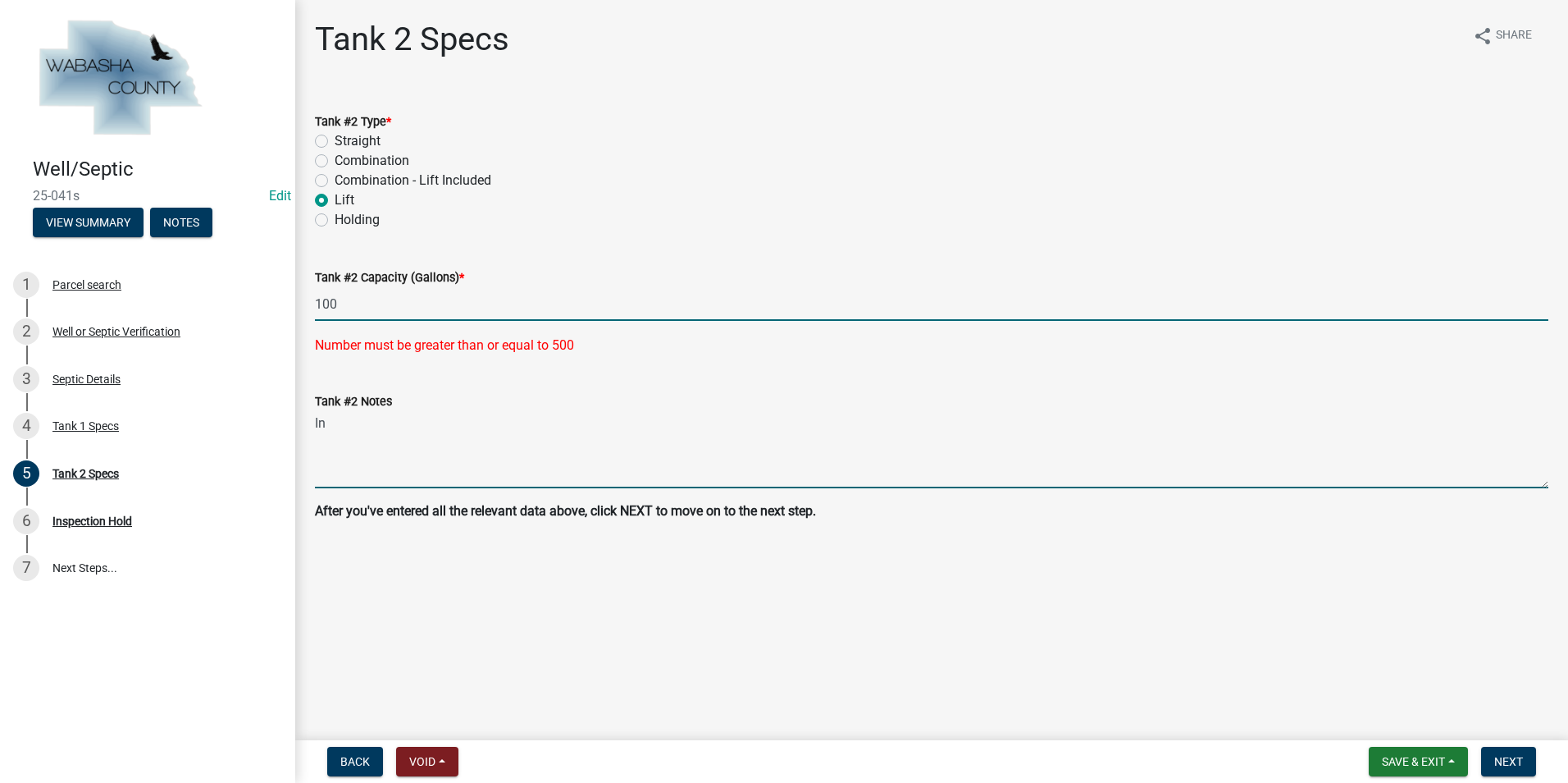
click at [344, 306] on input "100" at bounding box center [932, 304] width 1234 height 33
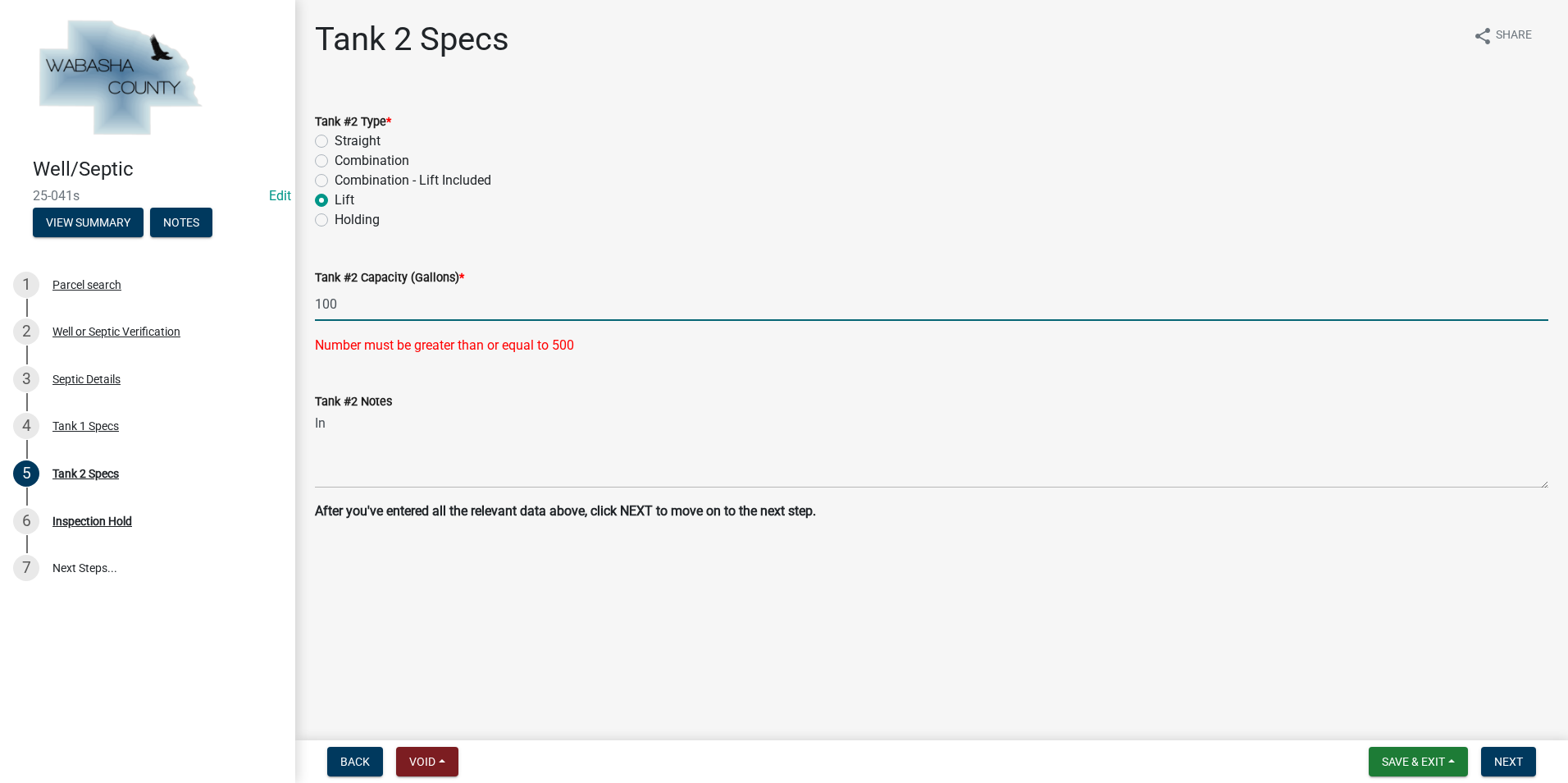
type input "1000"
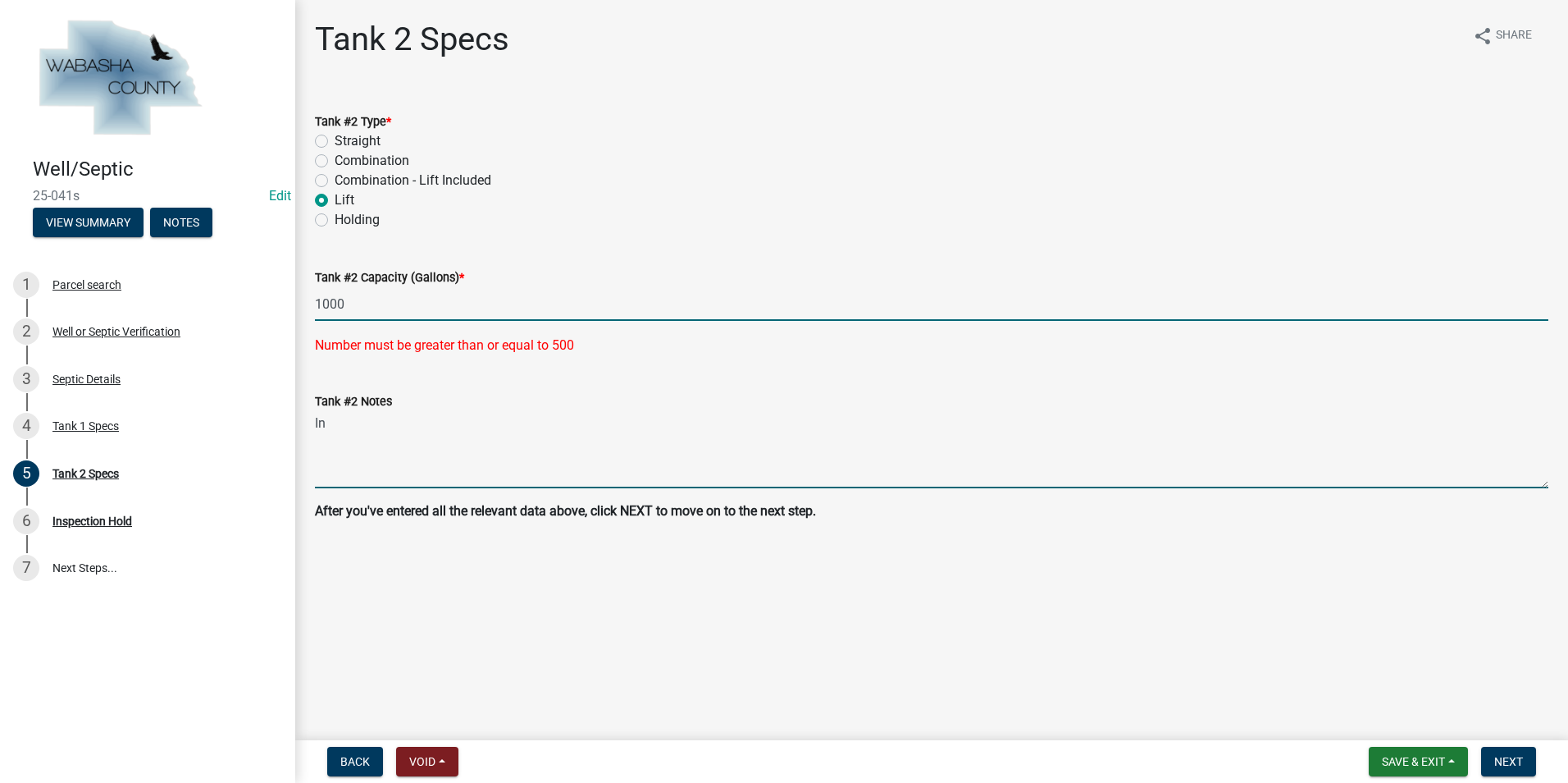
click at [336, 420] on textarea "In" at bounding box center [932, 449] width 1234 height 77
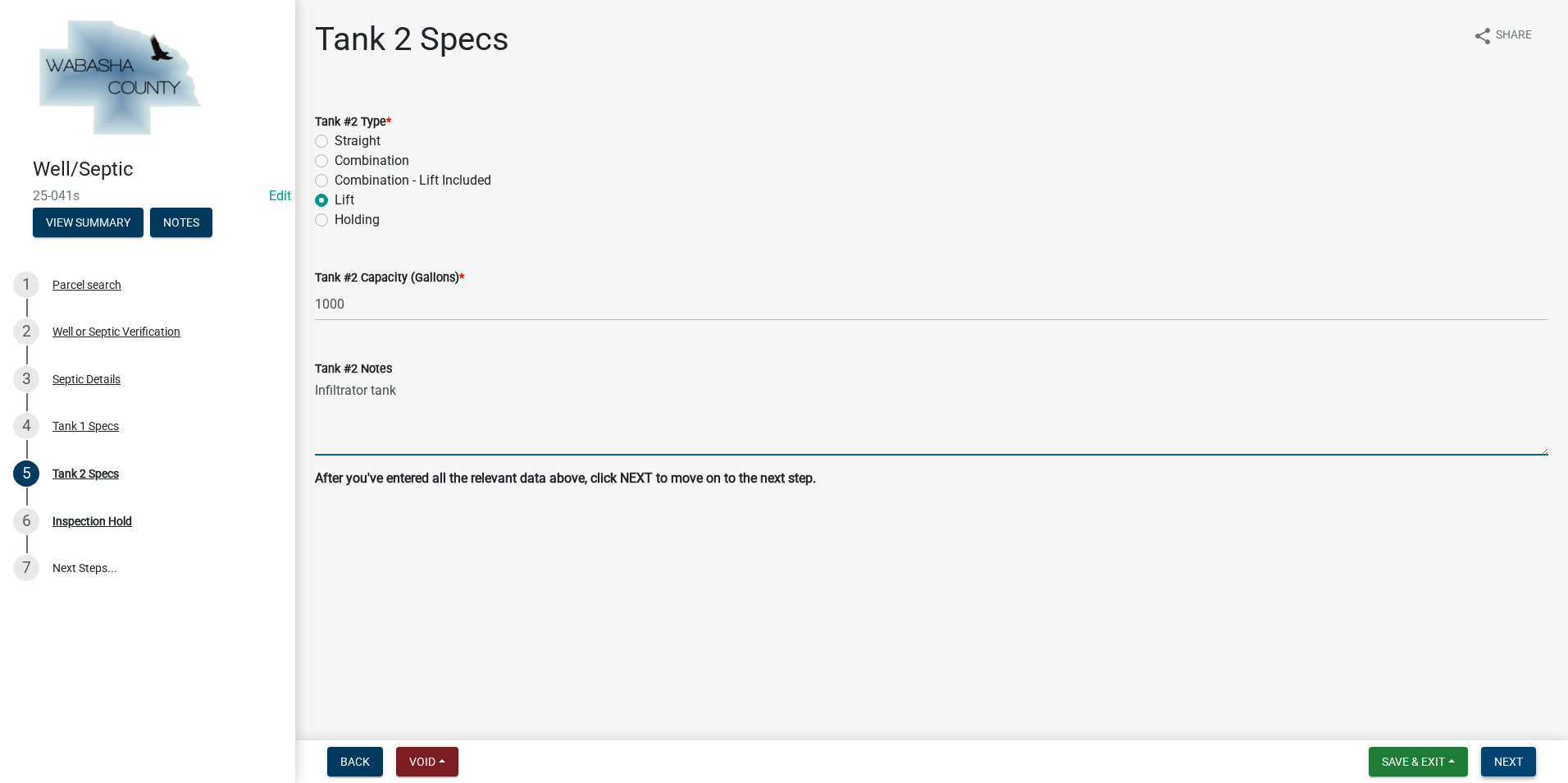
type textarea "Infiltrator tank"
click at [1491, 766] on button "Next" at bounding box center [1509, 761] width 55 height 29
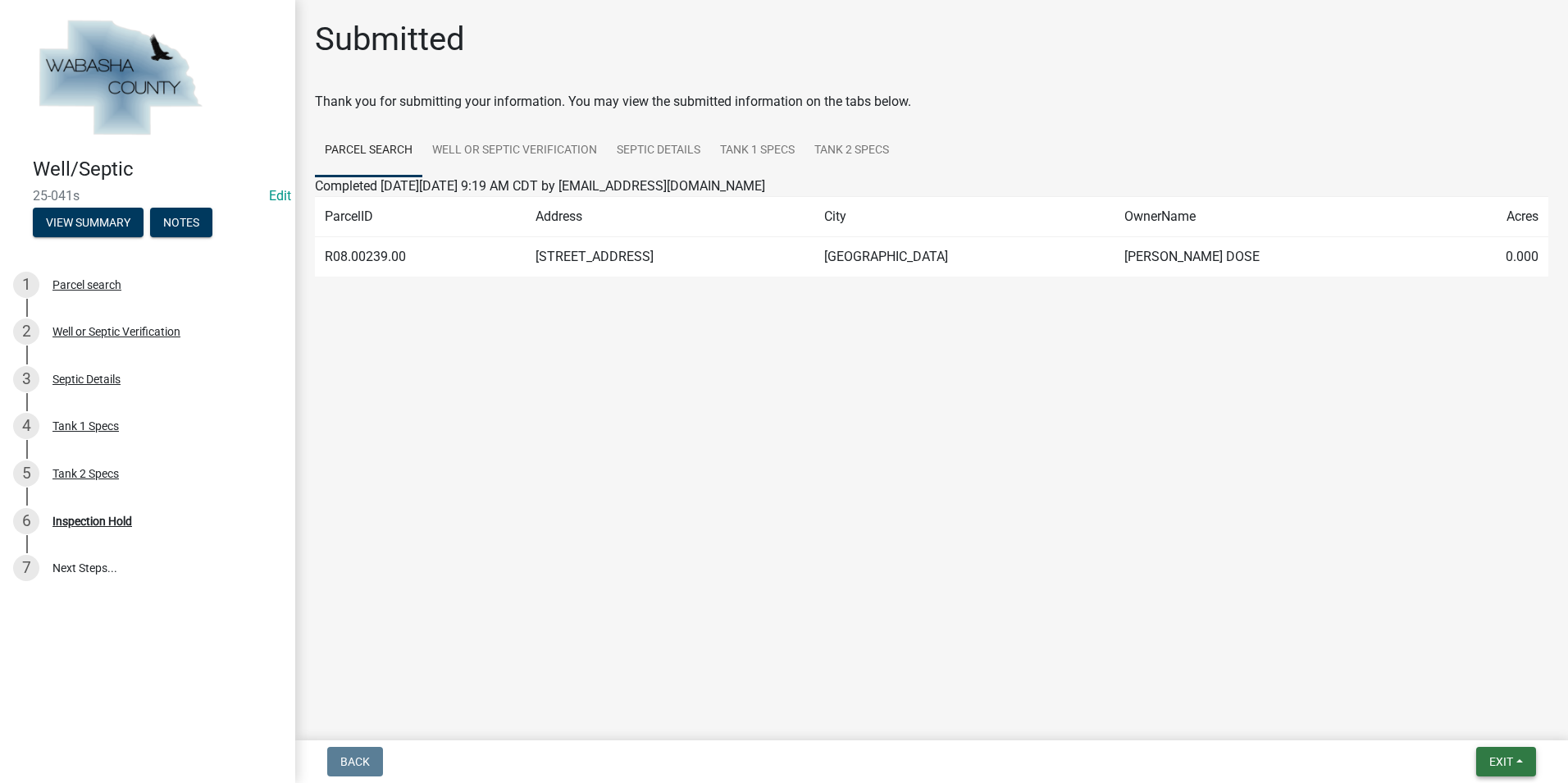
click at [1528, 767] on button "Exit" at bounding box center [1506, 761] width 60 height 29
click at [1507, 727] on button "Save & Exit" at bounding box center [1471, 718] width 131 height 39
